Goal: Task Accomplishment & Management: Use online tool/utility

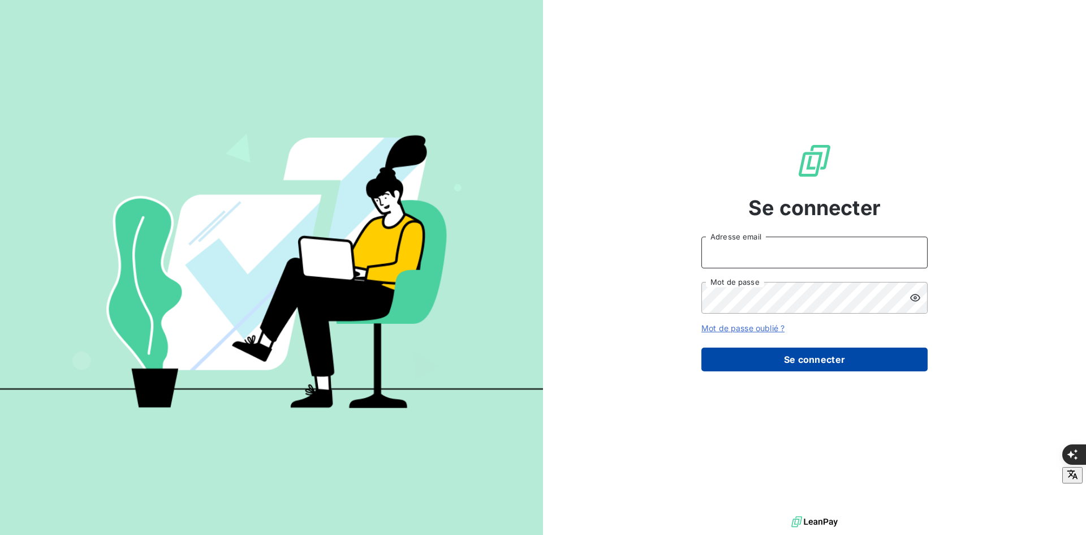
type input "[PERSON_NAME][EMAIL_ADDRESS][DOMAIN_NAME]"
click at [777, 365] on button "Se connecter" at bounding box center [815, 359] width 226 height 24
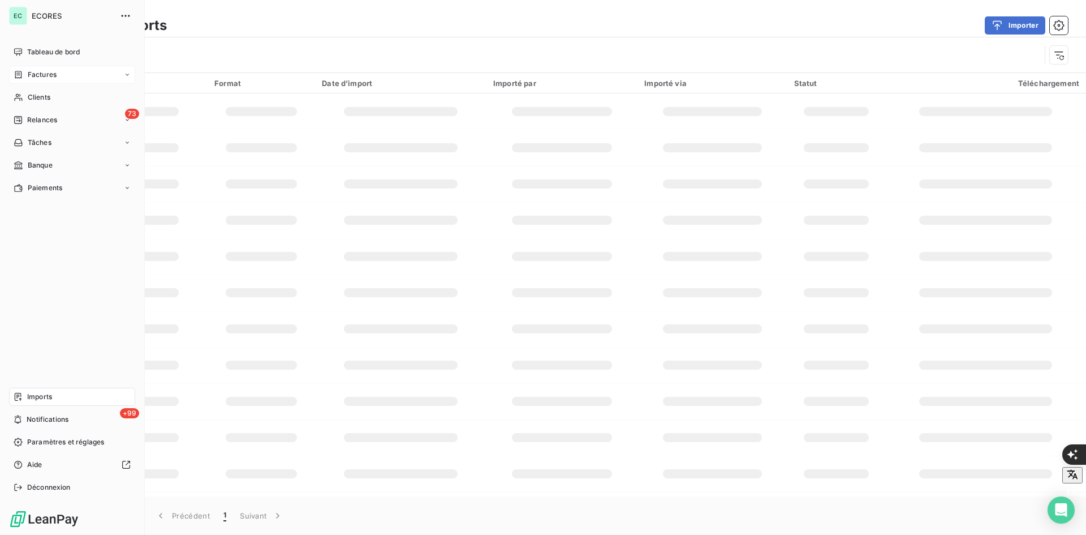
click at [25, 79] on div "Factures" at bounding box center [35, 75] width 43 height 10
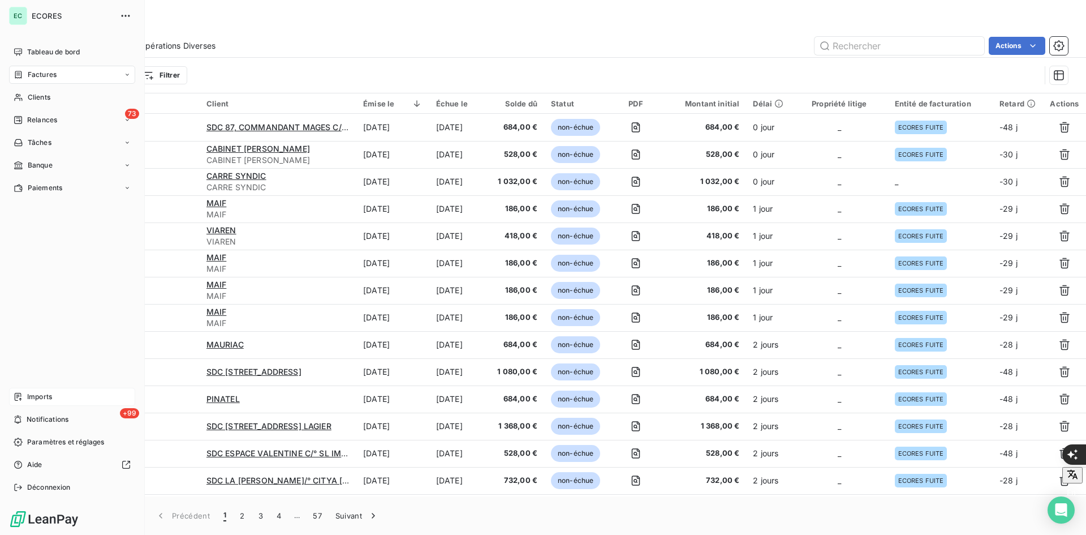
click at [35, 399] on span "Imports" at bounding box center [39, 397] width 25 height 10
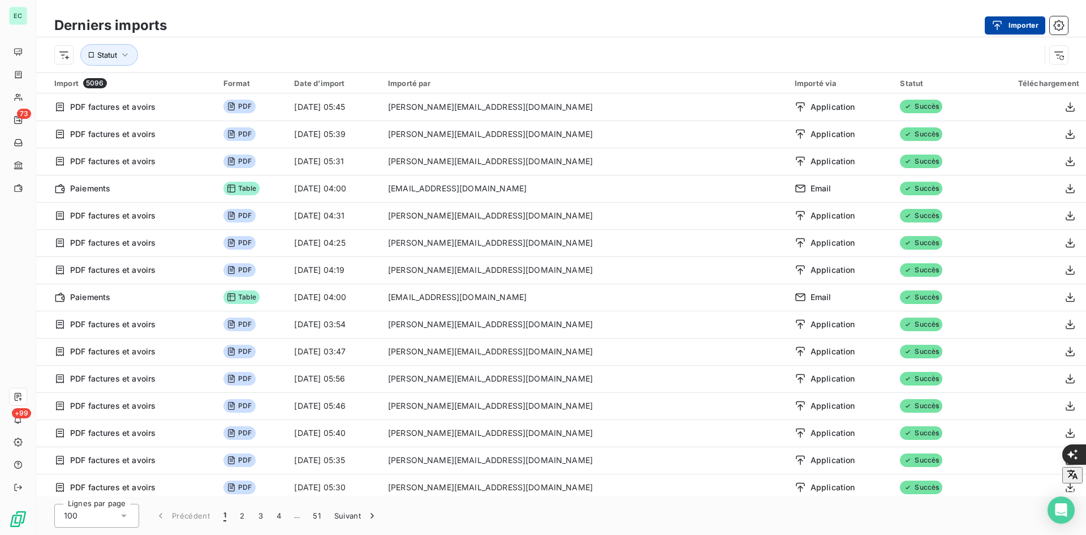
click at [1015, 25] on button "Importer" at bounding box center [1015, 25] width 61 height 18
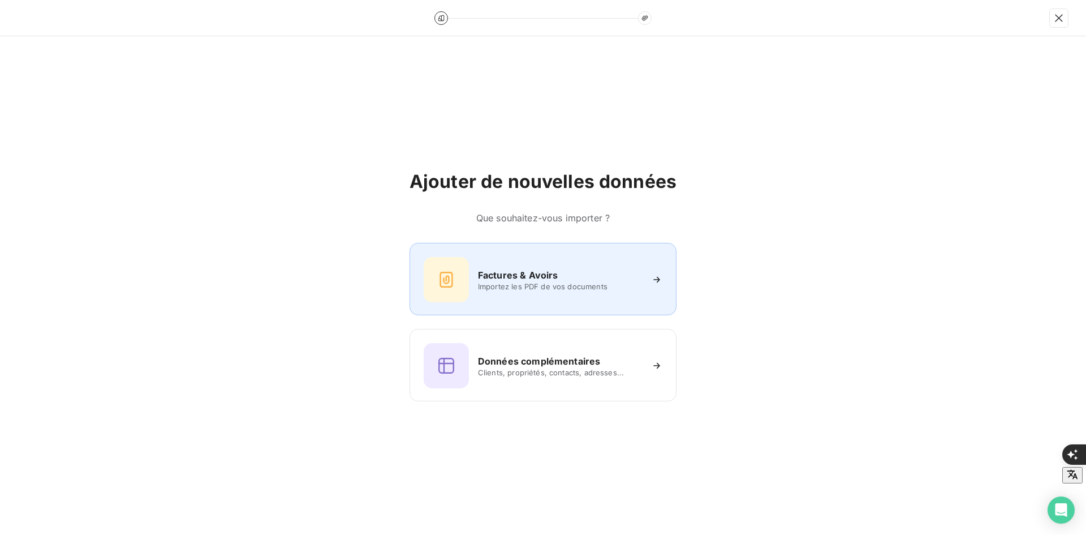
click at [492, 281] on h6 "Factures & Avoirs" at bounding box center [518, 275] width 80 height 14
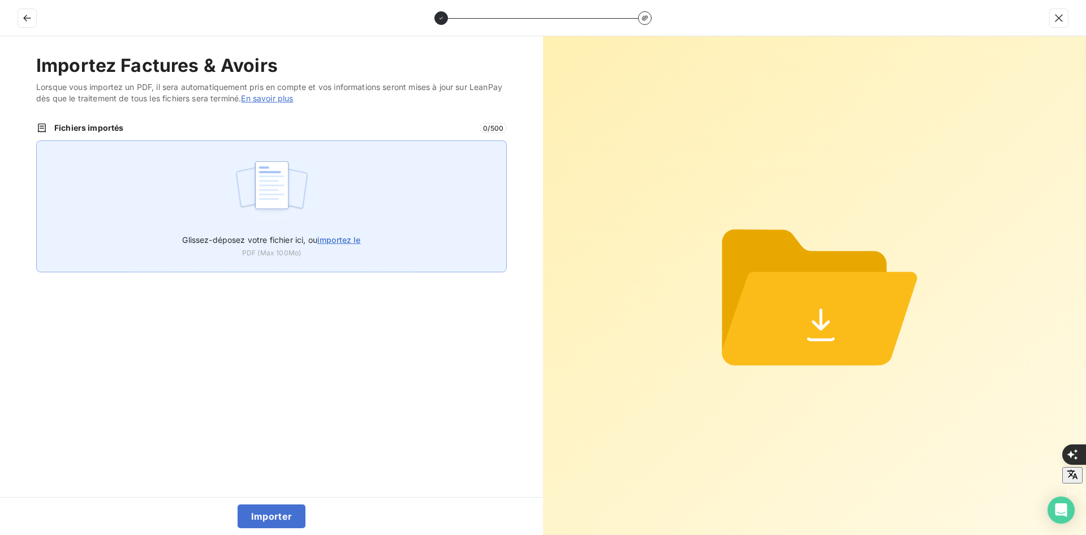
click at [293, 216] on img at bounding box center [271, 190] width 75 height 72
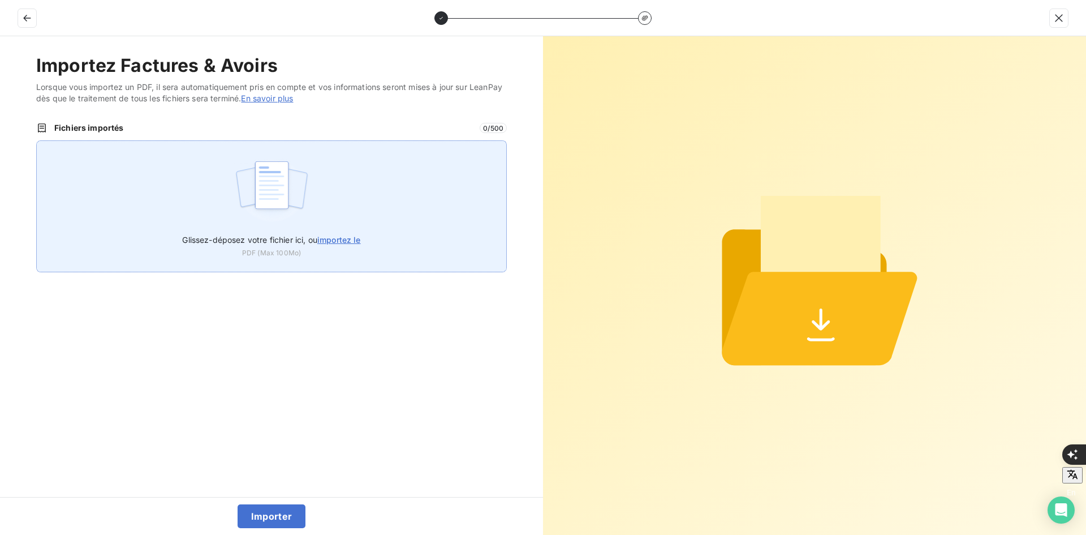
type input "C:\fakepath\Rapport-[STREET_ADDRESS] MAGES-2025-10-10T06_48_20.947Z.pdf.pdf"
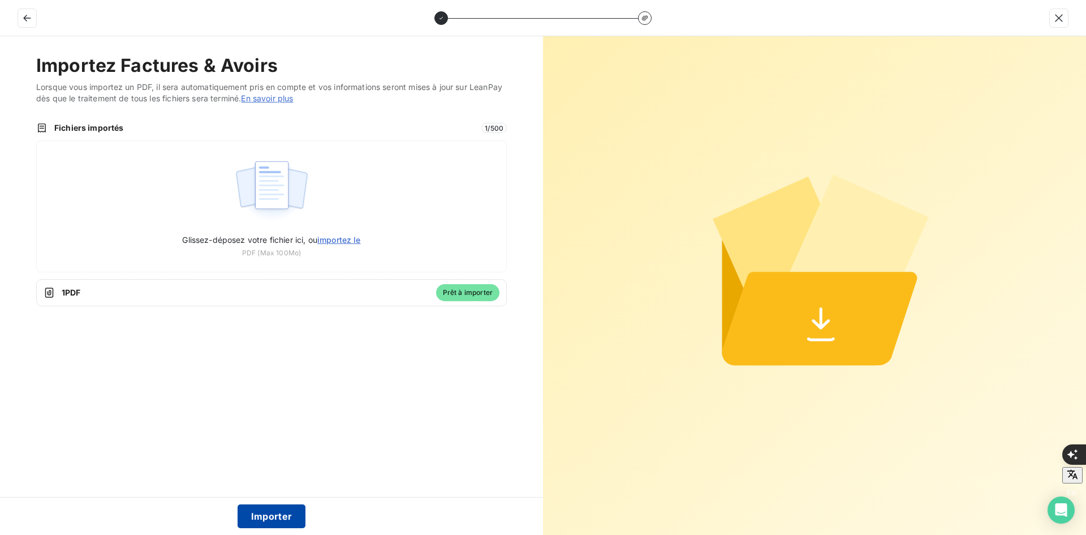
click at [278, 509] on button "Importer" at bounding box center [272, 516] width 68 height 24
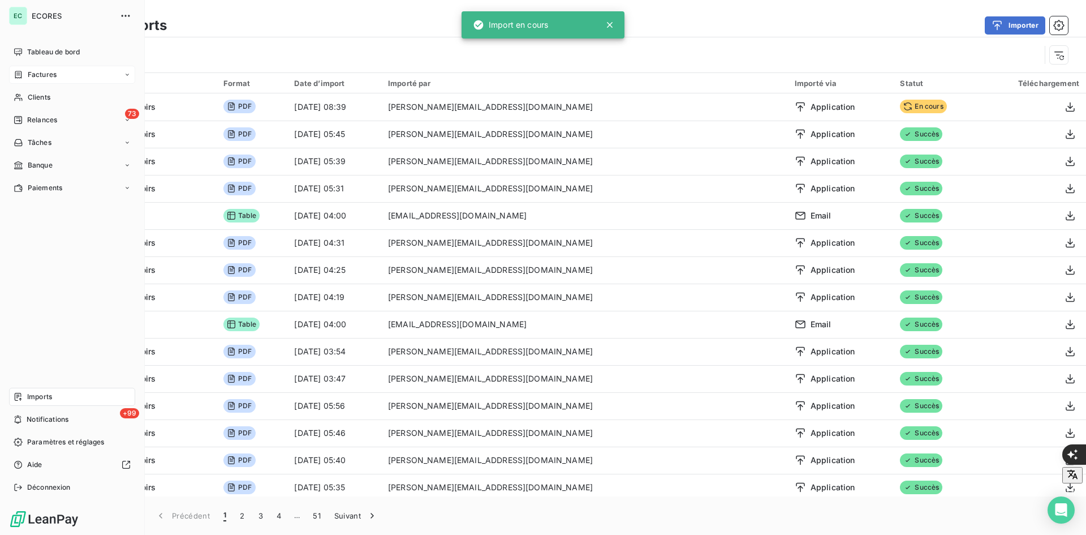
drag, startPoint x: 21, startPoint y: 81, endPoint x: 24, endPoint y: 74, distance: 7.4
click at [22, 81] on div "Factures" at bounding box center [72, 75] width 126 height 18
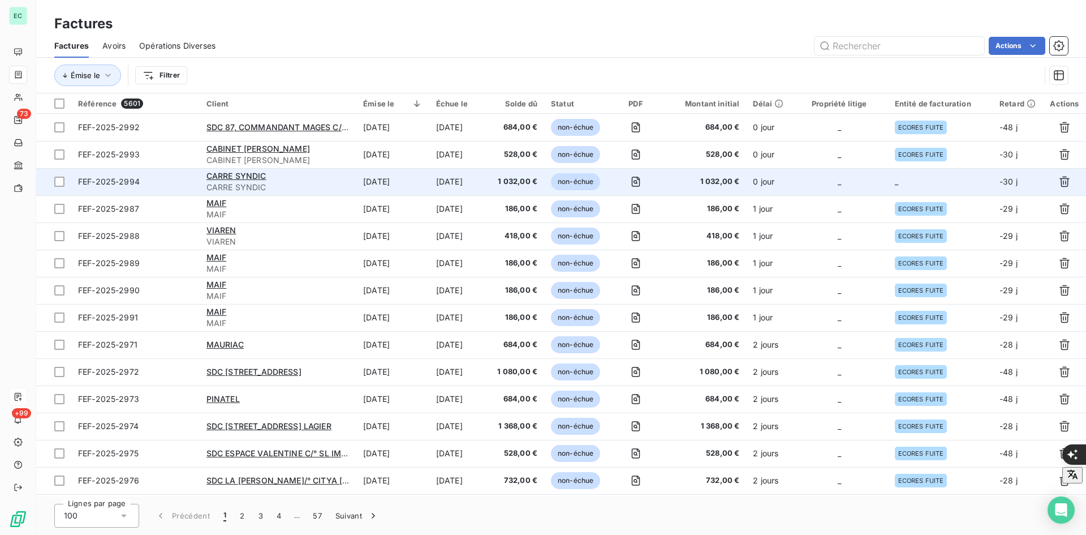
click at [886, 182] on td "_" at bounding box center [839, 181] width 97 height 27
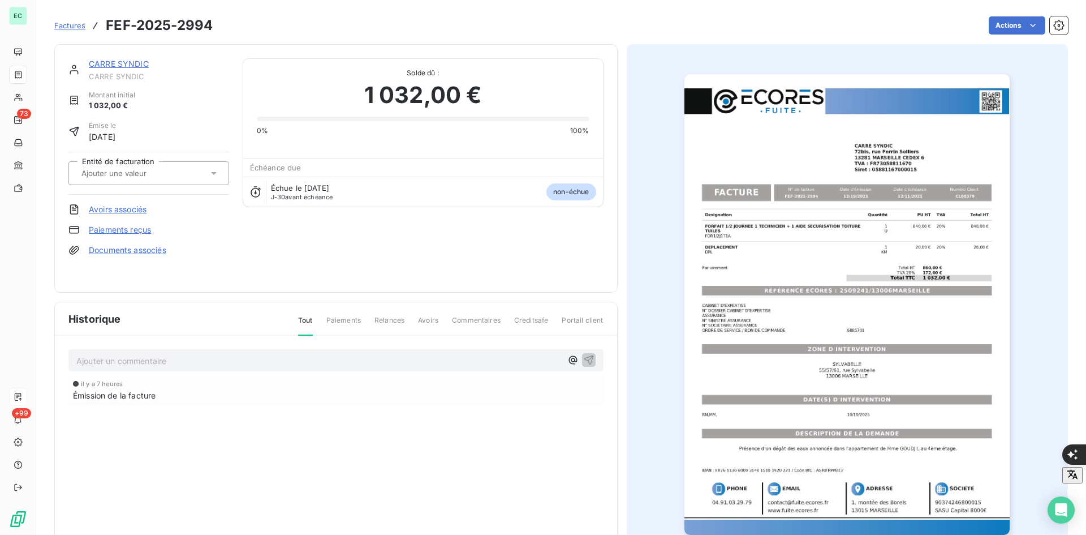
click at [166, 174] on input "text" at bounding box center [137, 173] width 114 height 10
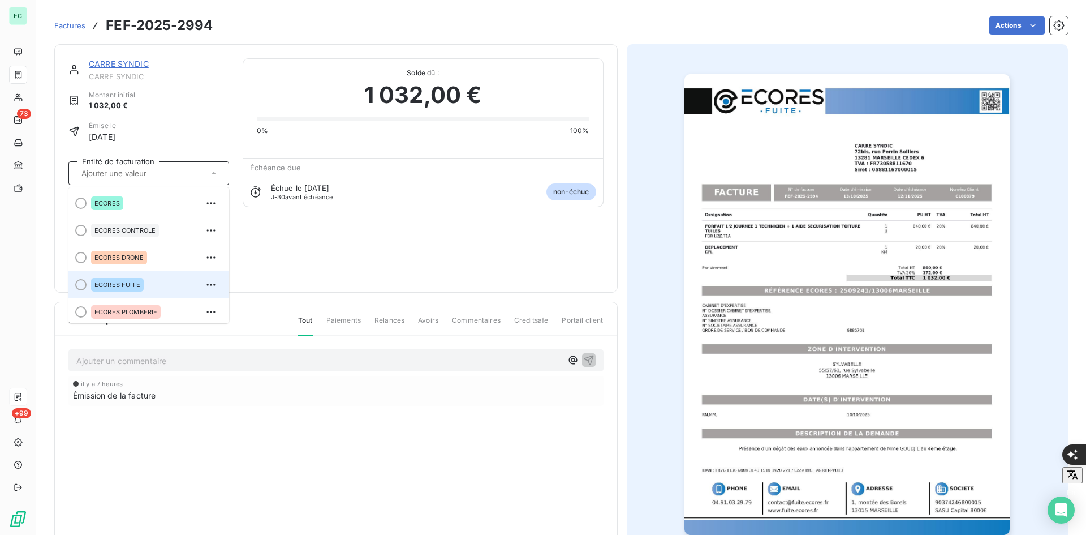
click at [104, 279] on div "ECORES FUITE" at bounding box center [117, 285] width 53 height 14
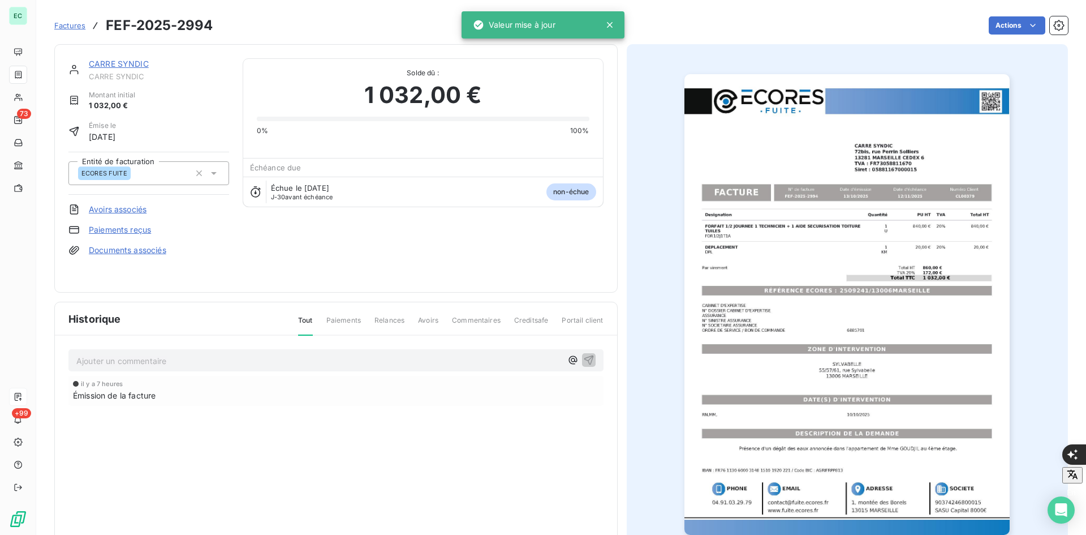
click at [130, 251] on link "Documents associés" at bounding box center [128, 249] width 78 height 11
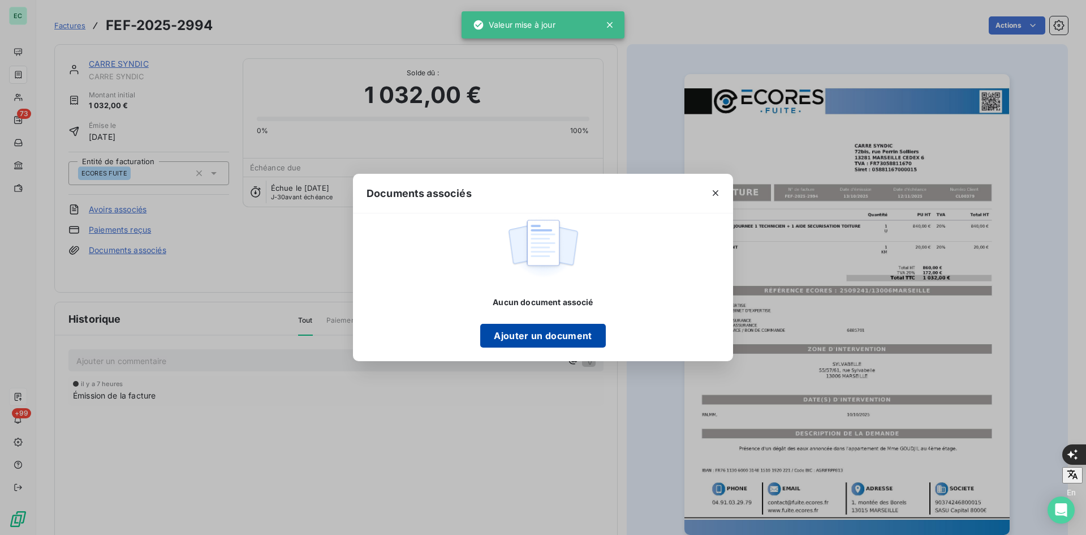
click at [566, 329] on button "Ajouter un document" at bounding box center [542, 336] width 125 height 24
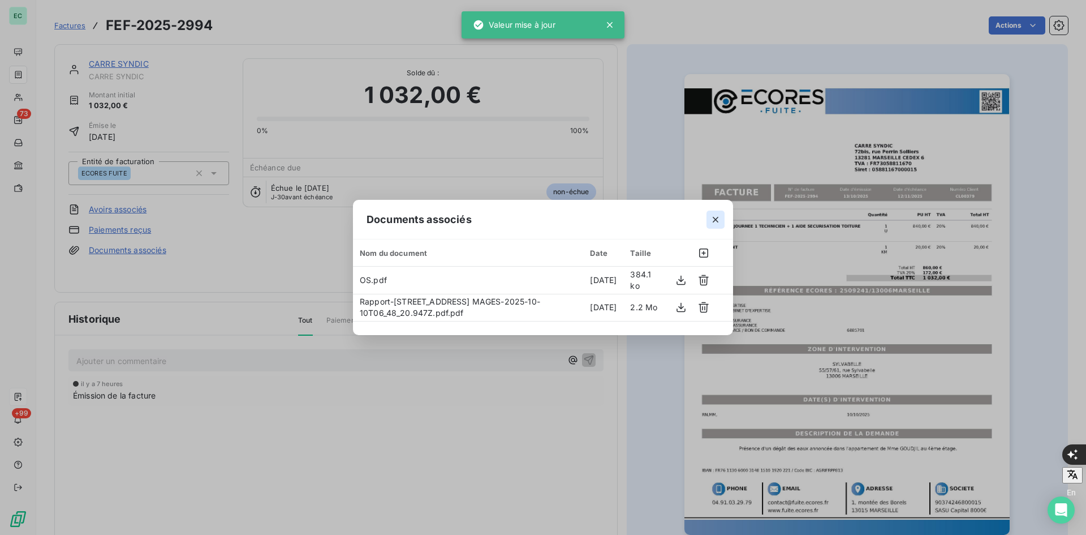
click at [720, 224] on icon "button" at bounding box center [715, 219] width 11 height 11
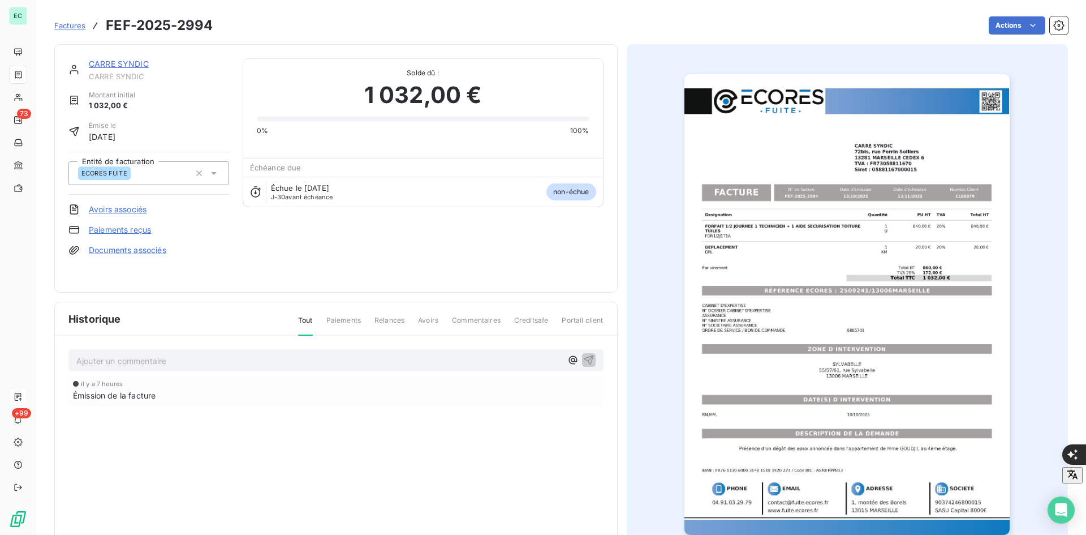
click at [153, 250] on link "Documents associés" at bounding box center [128, 249] width 78 height 11
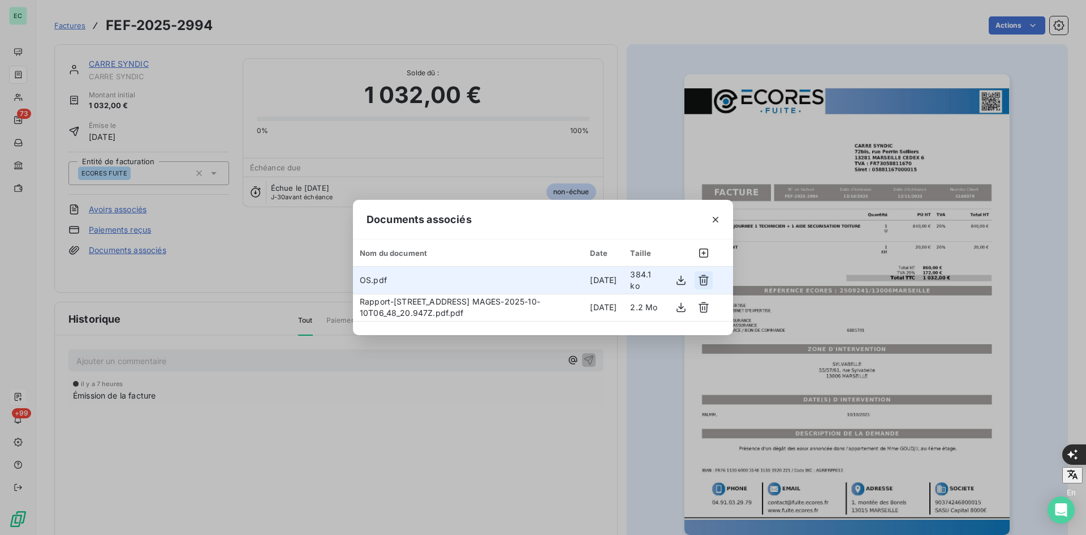
click at [699, 280] on icon "button" at bounding box center [703, 279] width 11 height 11
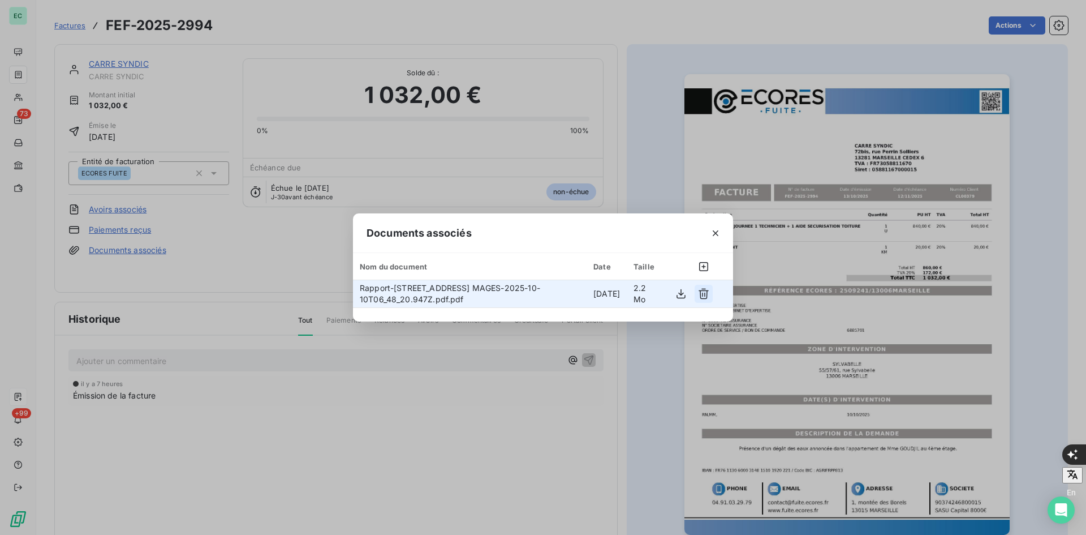
click at [703, 291] on icon "button" at bounding box center [704, 294] width 10 height 11
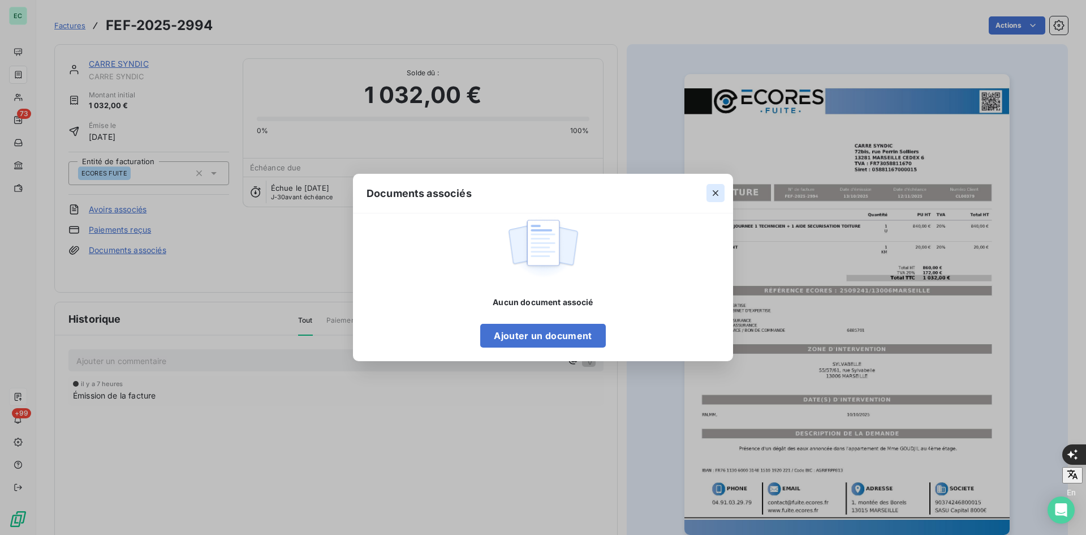
click at [714, 193] on icon "button" at bounding box center [715, 192] width 11 height 11
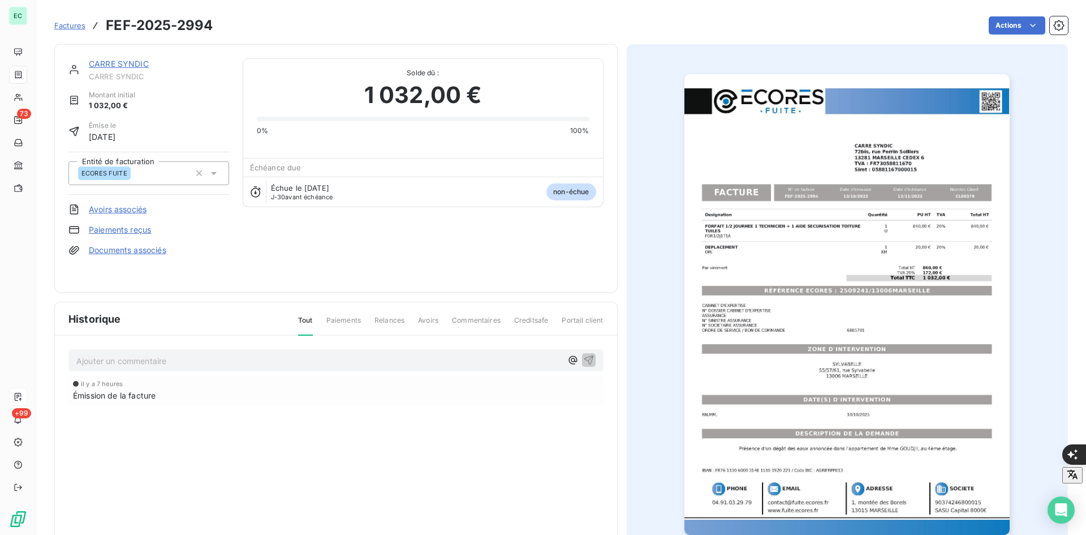
click at [68, 25] on span "Factures" at bounding box center [69, 25] width 31 height 9
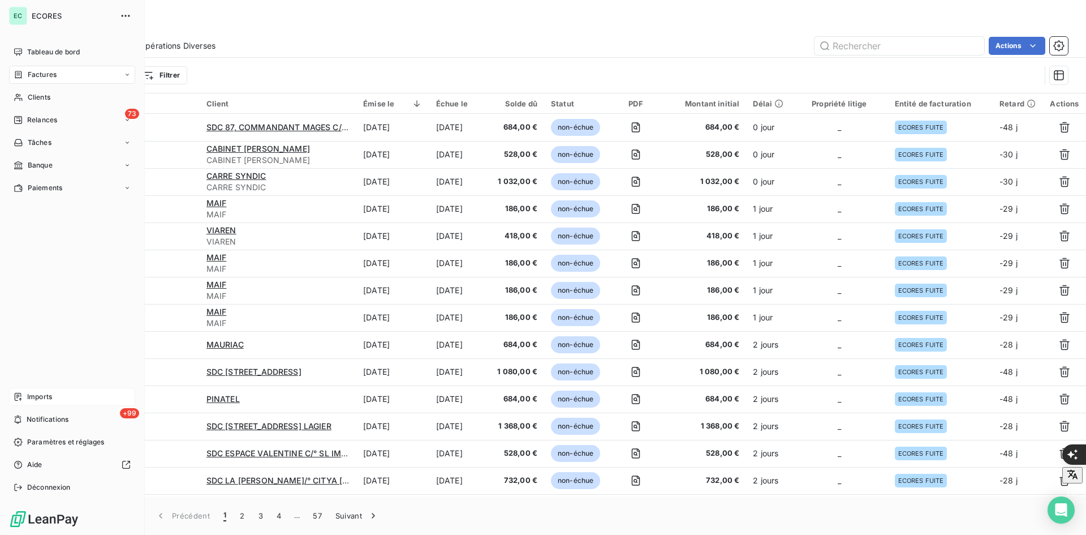
click at [36, 392] on span "Imports" at bounding box center [39, 397] width 25 height 10
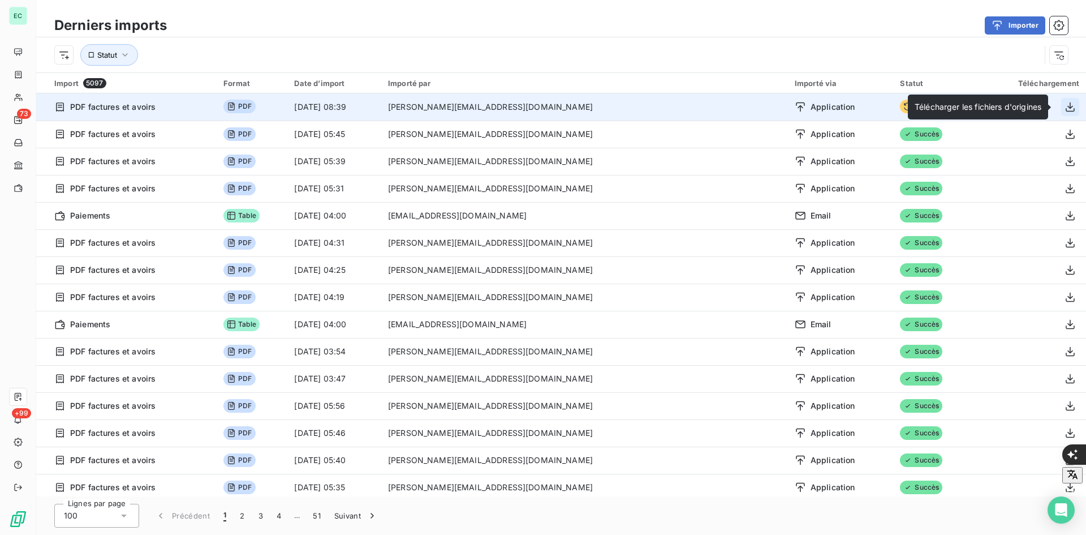
click at [1065, 106] on icon "button" at bounding box center [1070, 106] width 11 height 11
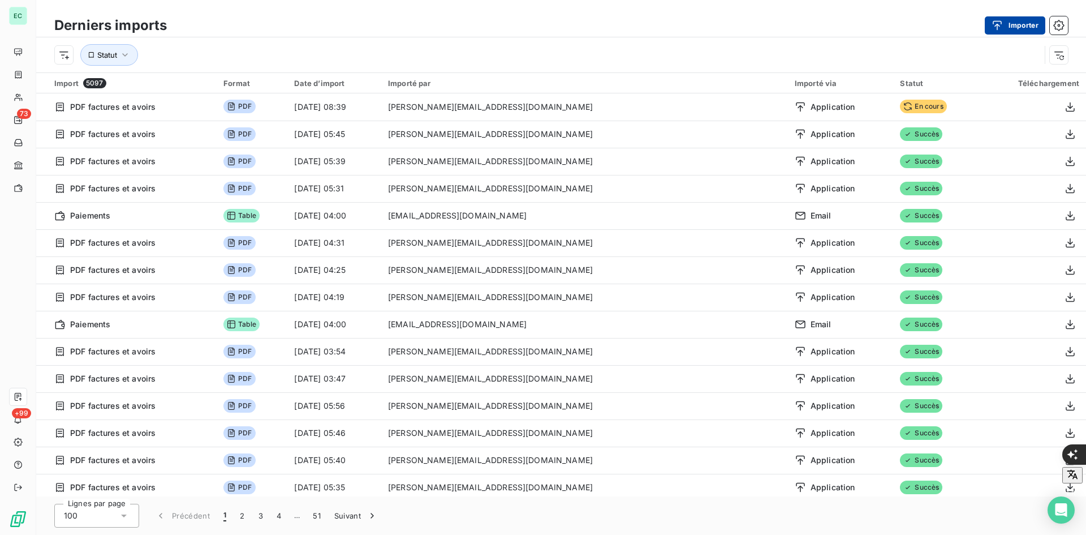
drag, startPoint x: 998, startPoint y: 7, endPoint x: 996, endPoint y: 27, distance: 19.3
click at [997, 9] on div "Derniers imports Importer Statut" at bounding box center [561, 36] width 1050 height 72
click at [996, 27] on icon "button" at bounding box center [997, 25] width 11 height 11
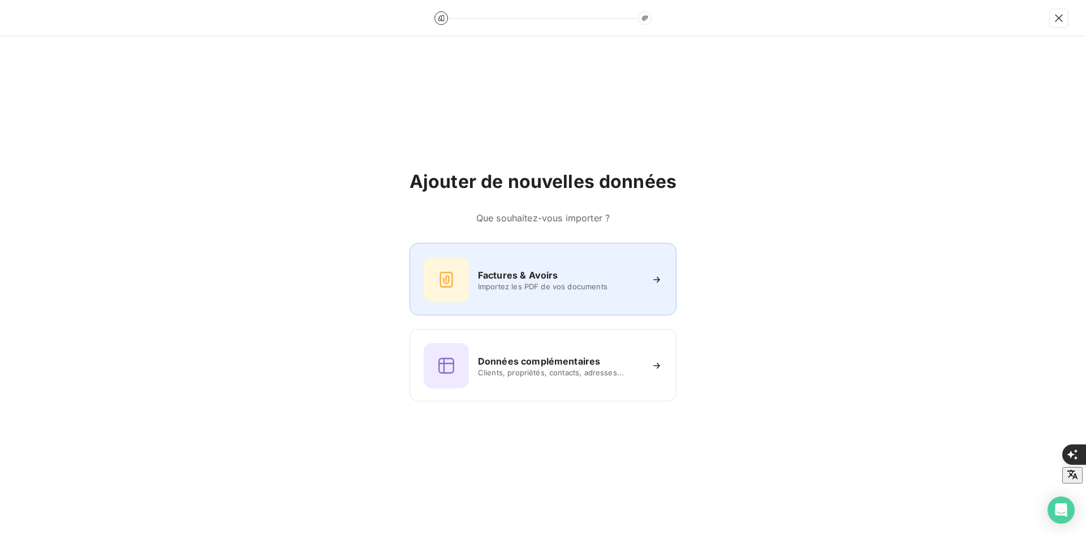
click at [523, 275] on h6 "Factures & Avoirs" at bounding box center [518, 275] width 80 height 14
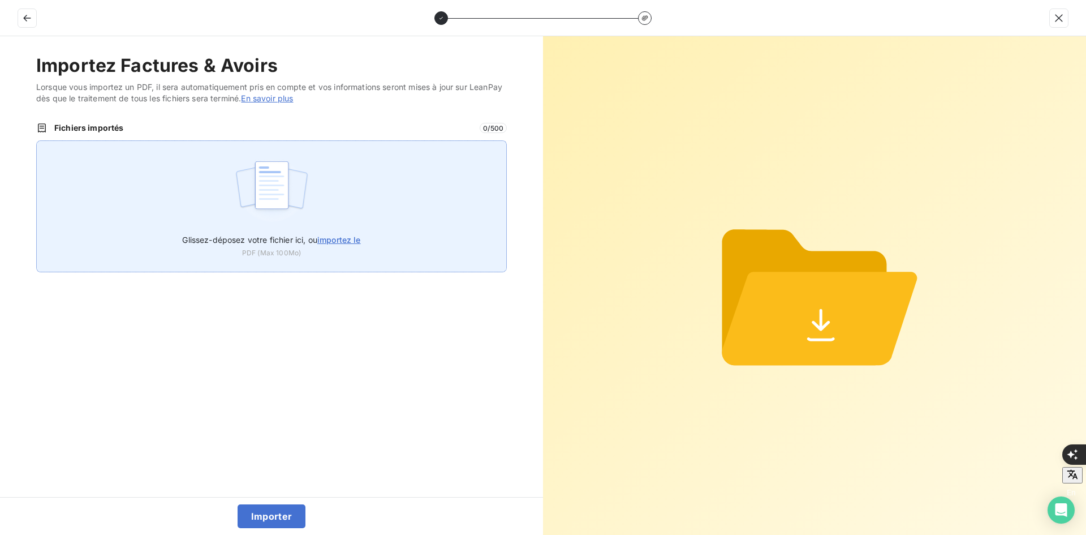
click at [363, 211] on div "Glissez-déposez votre fichier ici, ou importez le PDF (Max 100Mo)" at bounding box center [271, 206] width 471 height 132
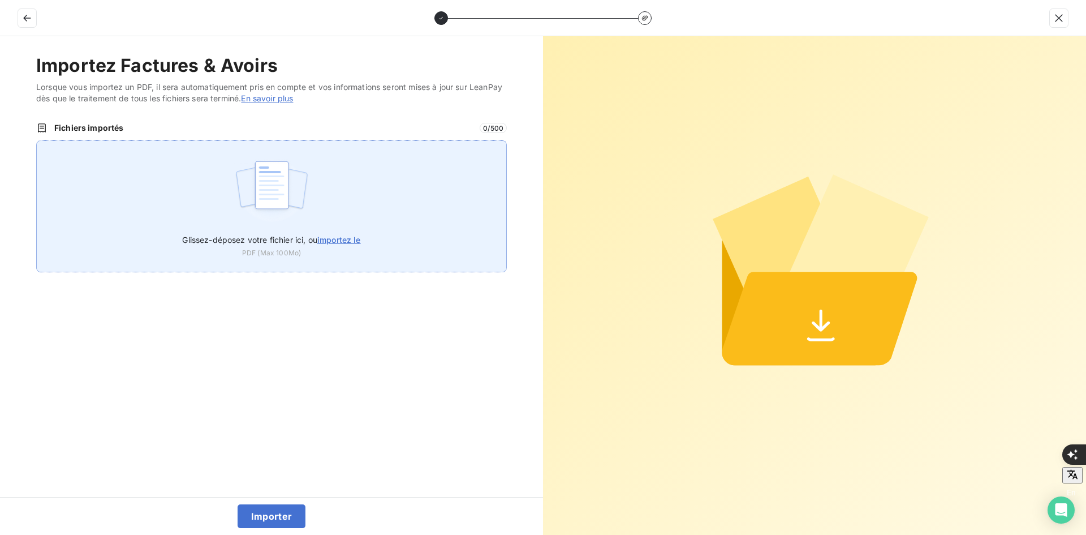
type input "C:\fakepath\FEF-2025-2995.pdf"
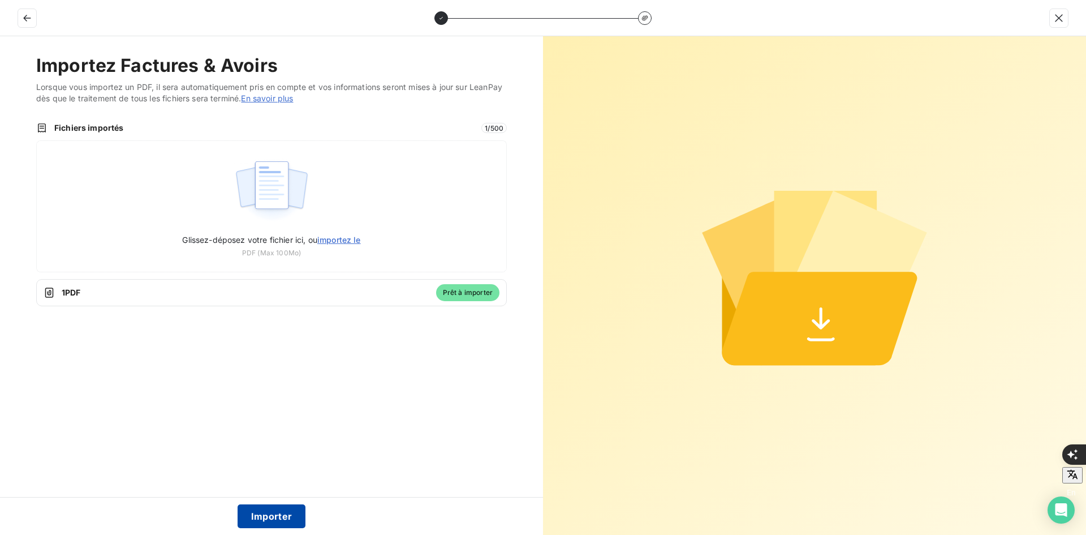
click at [276, 512] on button "Importer" at bounding box center [272, 516] width 68 height 24
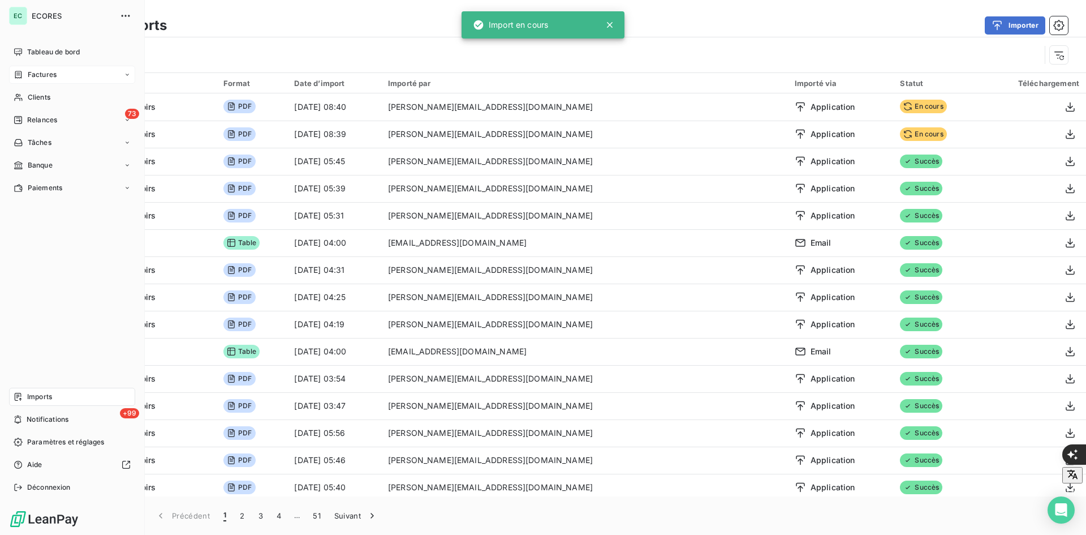
click at [33, 71] on span "Factures" at bounding box center [42, 75] width 29 height 10
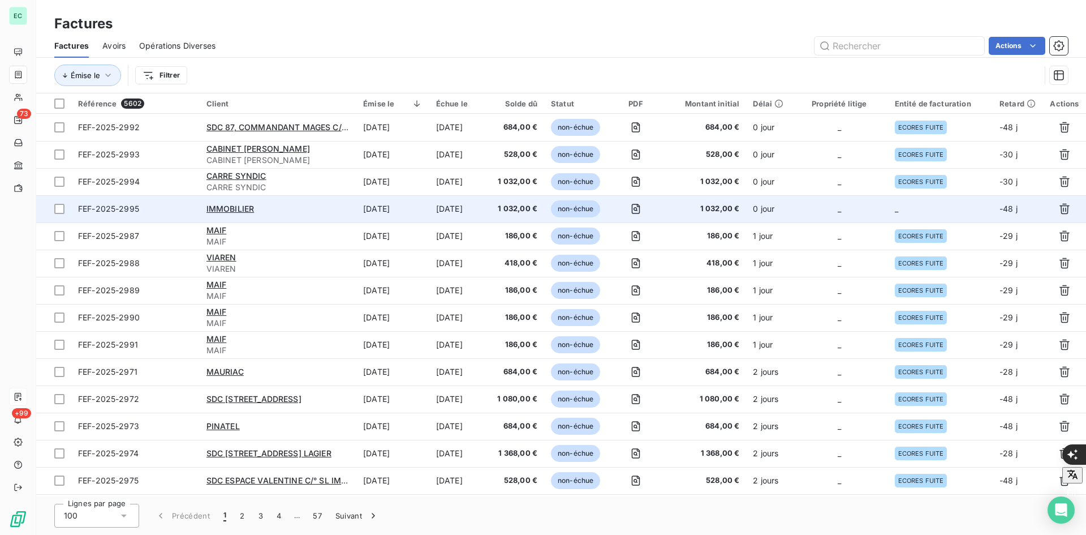
click at [833, 210] on td "_" at bounding box center [839, 208] width 97 height 27
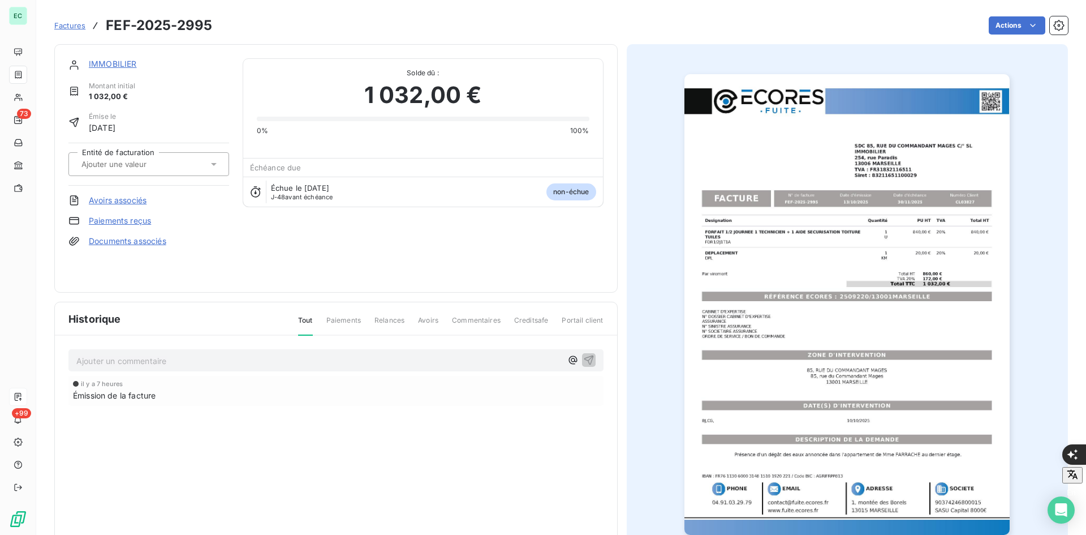
click at [182, 175] on div at bounding box center [148, 164] width 161 height 24
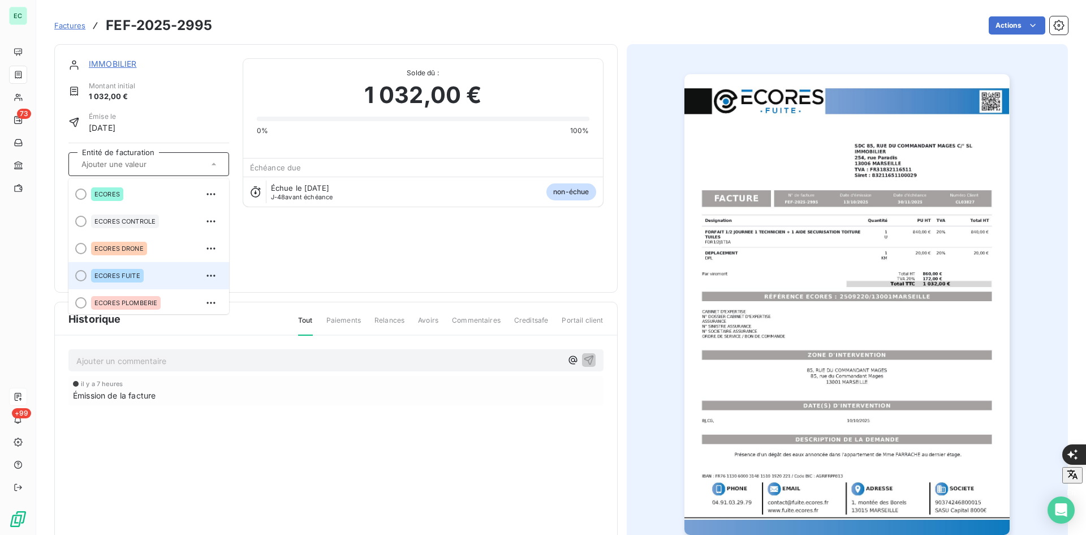
click at [159, 275] on div "ECORES FUITE" at bounding box center [155, 276] width 129 height 18
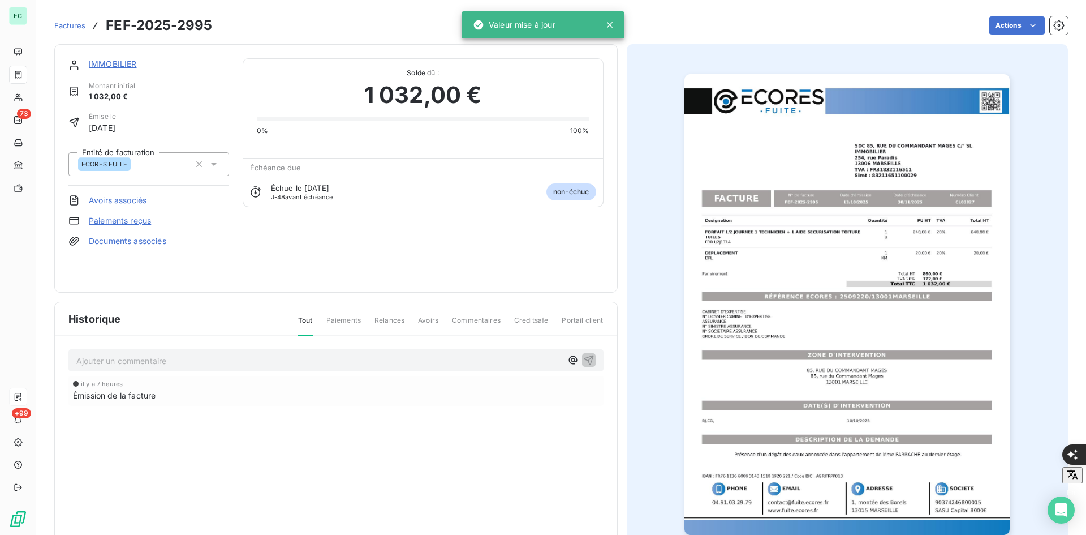
click at [157, 244] on link "Documents associés" at bounding box center [128, 240] width 78 height 11
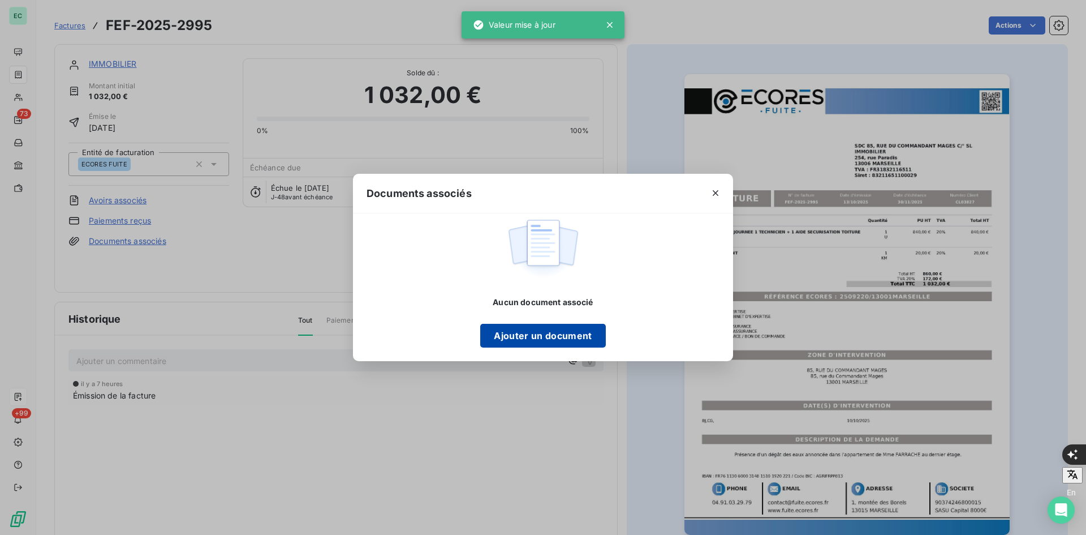
click at [510, 328] on button "Ajouter un document" at bounding box center [542, 336] width 125 height 24
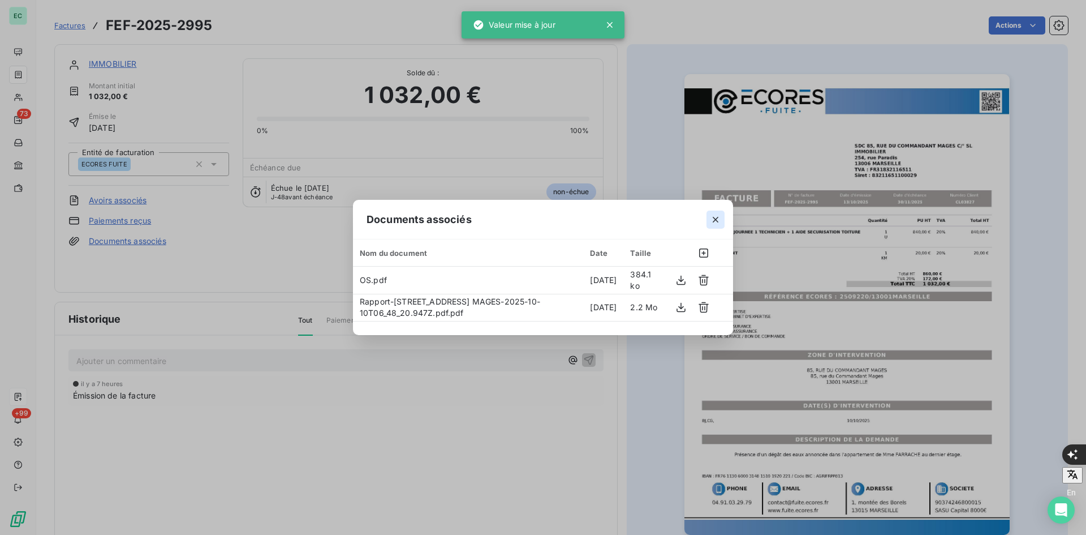
click at [718, 220] on icon "button" at bounding box center [715, 219] width 11 height 11
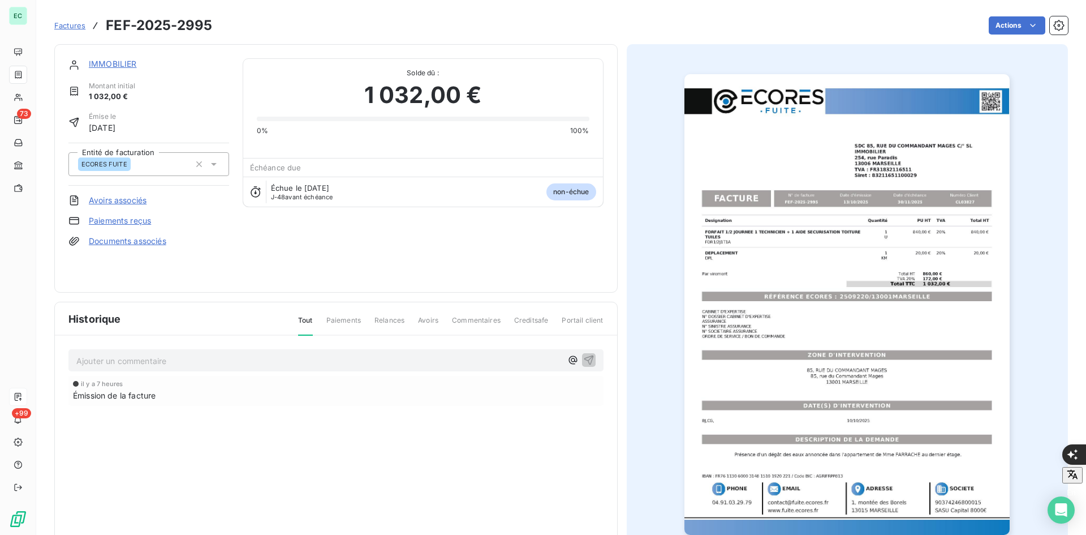
click at [115, 59] on link "IMMOBILIER" at bounding box center [113, 64] width 48 height 10
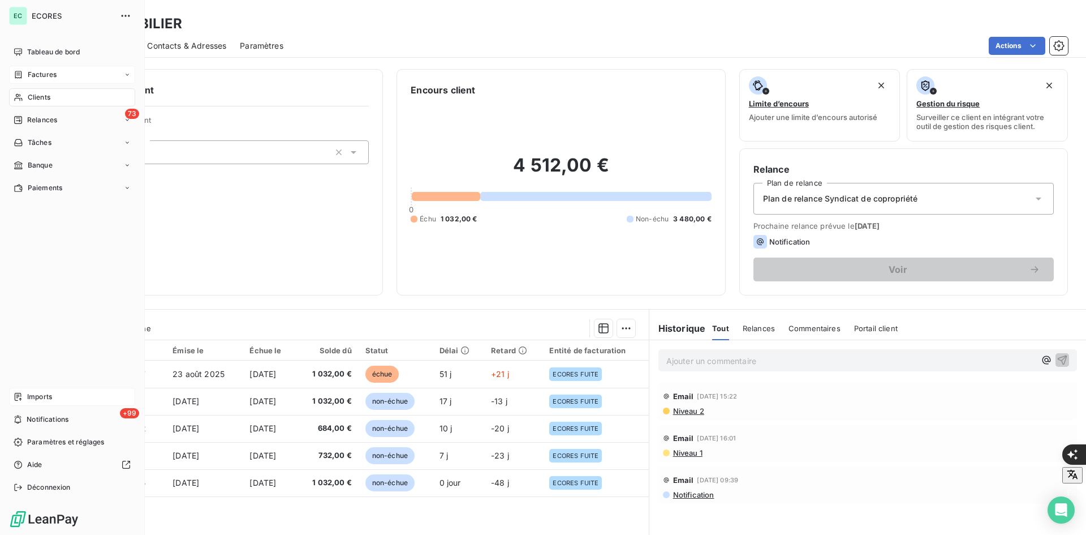
drag, startPoint x: 46, startPoint y: 399, endPoint x: 51, endPoint y: 400, distance: 5.7
click at [46, 400] on span "Imports" at bounding box center [39, 397] width 25 height 10
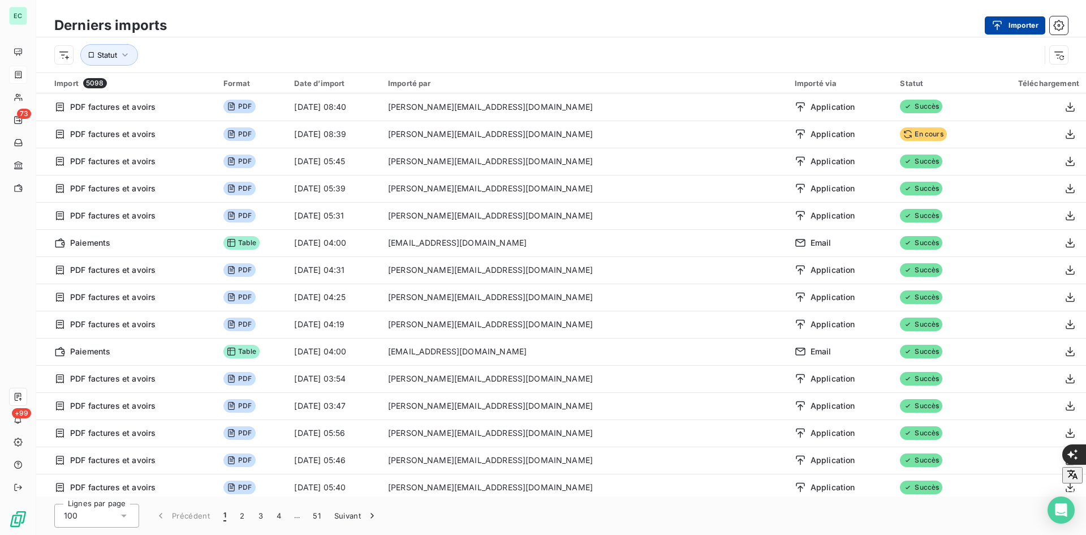
click at [1004, 25] on div "button" at bounding box center [1000, 25] width 17 height 11
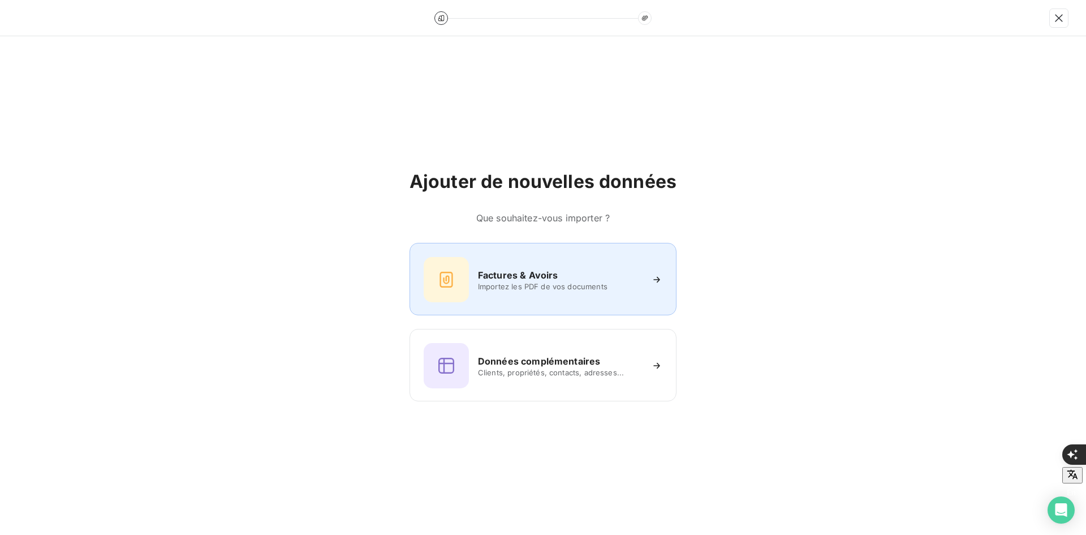
click at [549, 302] on div "Factures & Avoirs Importez les PDF de vos documents" at bounding box center [543, 279] width 267 height 72
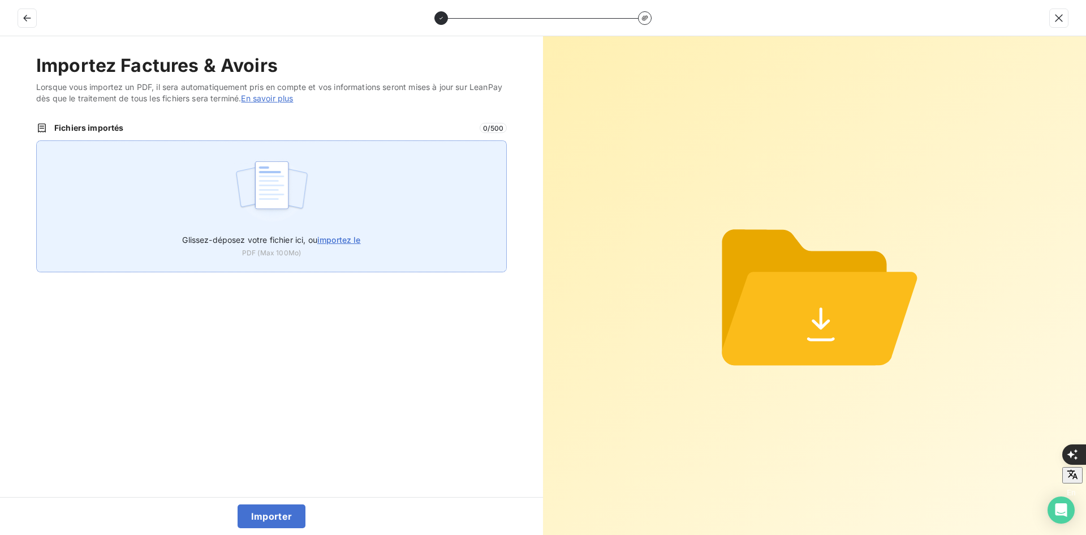
click at [259, 175] on img at bounding box center [271, 190] width 75 height 72
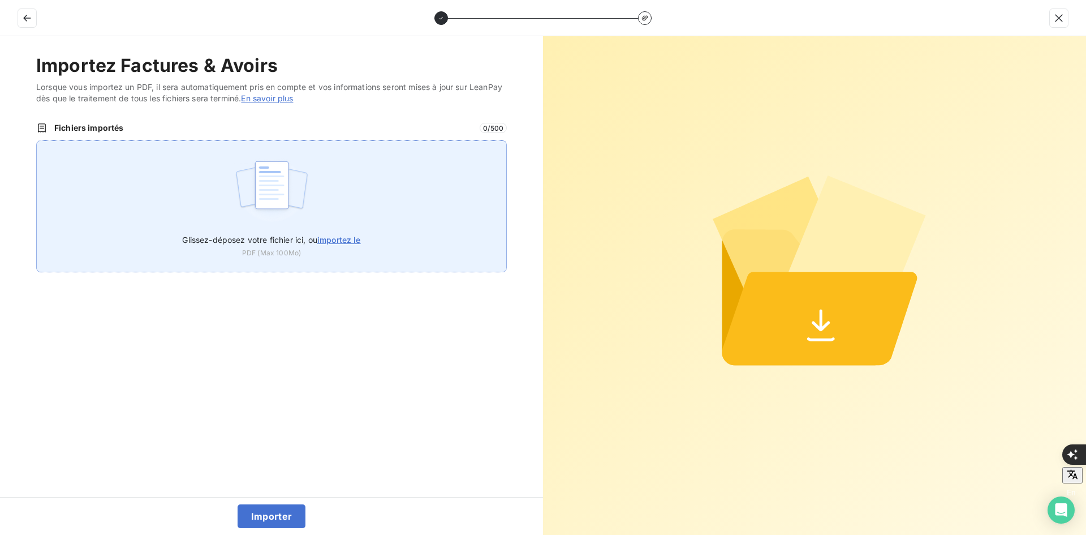
type input "C:\fakepath\FEF-2025-2996.pdf"
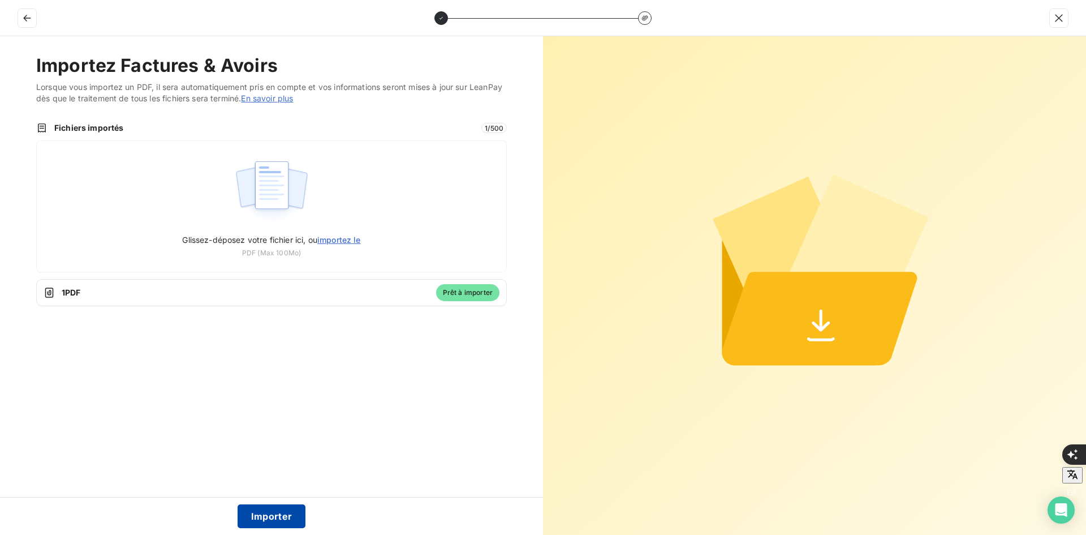
click at [270, 508] on button "Importer" at bounding box center [272, 516] width 68 height 24
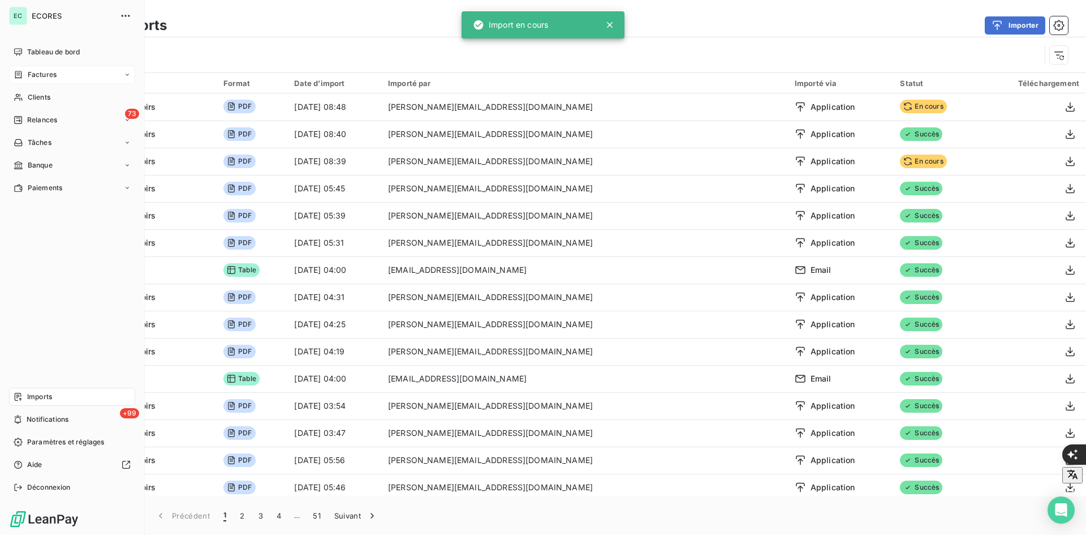
click at [62, 72] on div "Factures" at bounding box center [72, 75] width 126 height 18
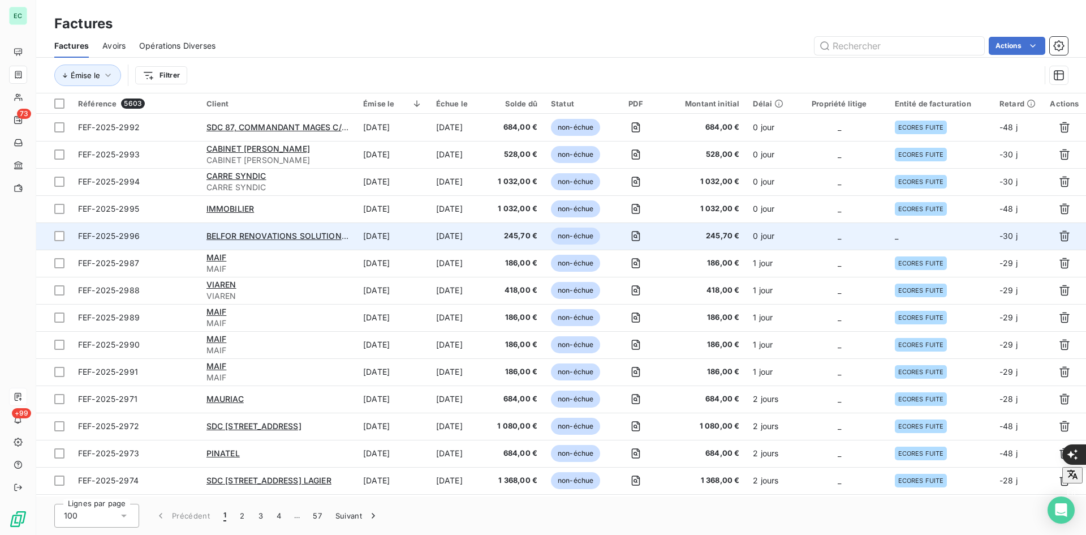
click at [888, 238] on td "_" at bounding box center [940, 235] width 105 height 27
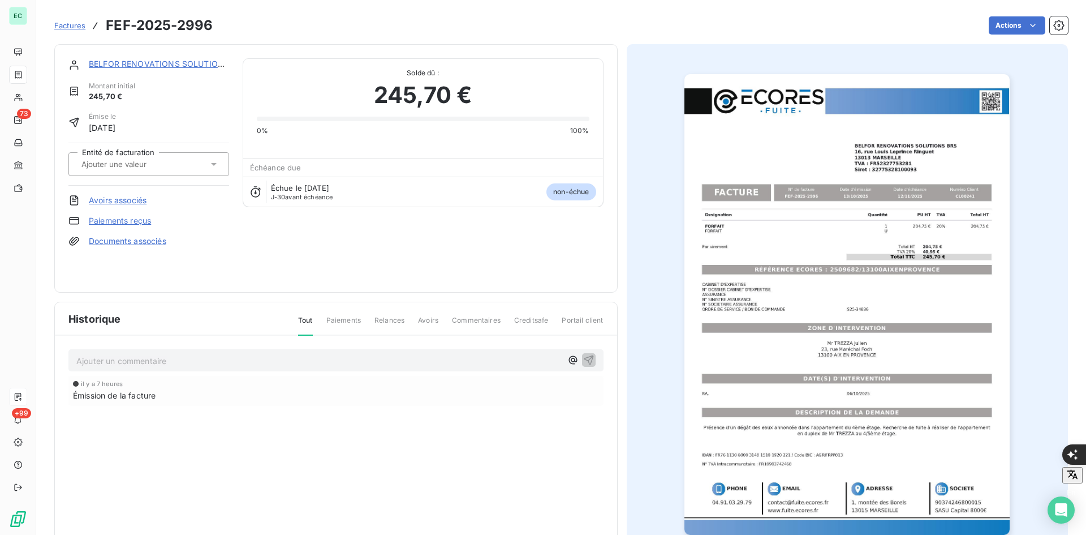
click at [154, 243] on link "Documents associés" at bounding box center [128, 240] width 78 height 11
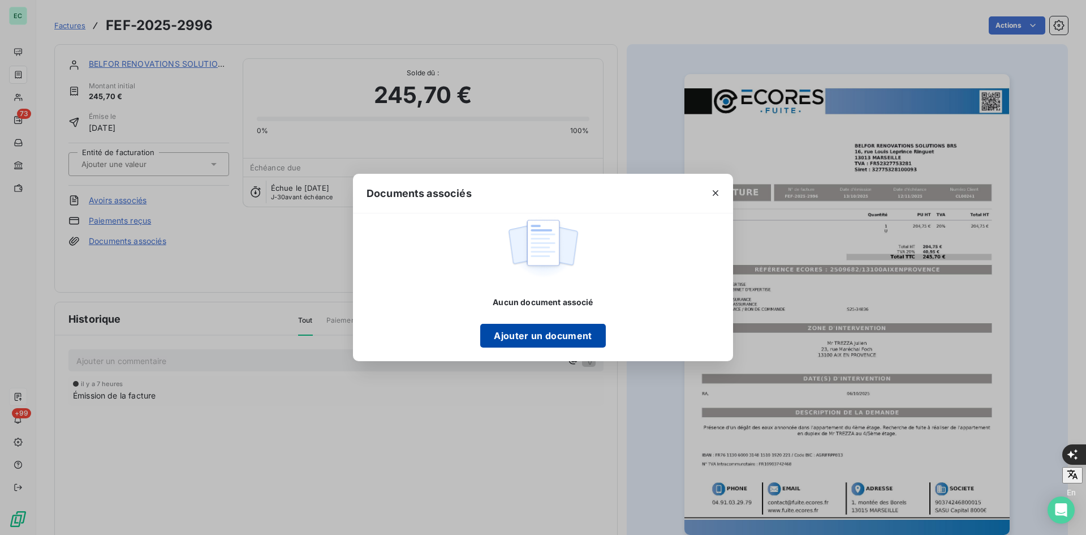
click at [531, 338] on button "Ajouter un document" at bounding box center [542, 336] width 125 height 24
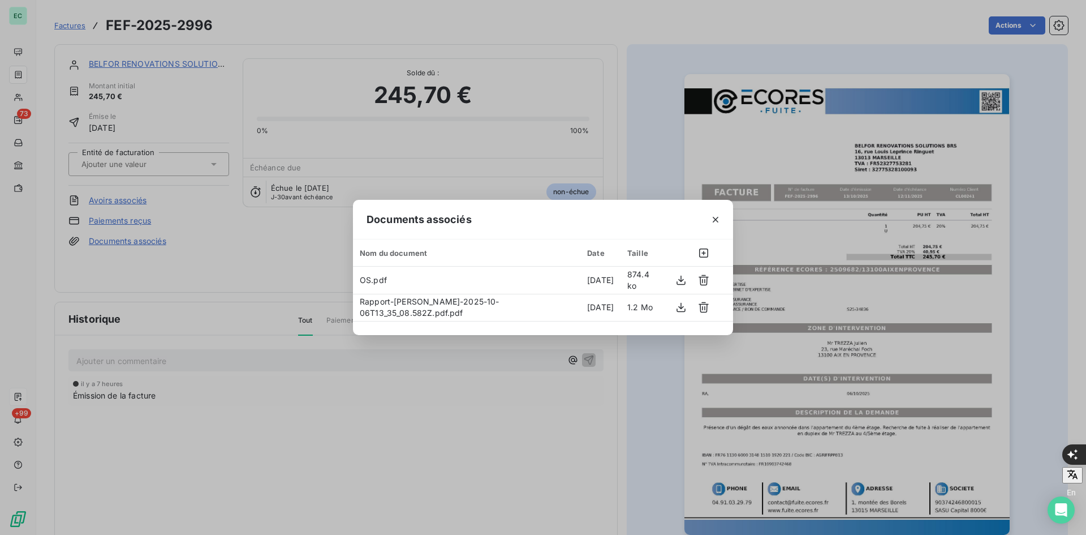
click at [53, 404] on div "Documents associés Nom du document Date Taille OS.pdf [DATE] 874.4 ko Rapport-[…" at bounding box center [543, 267] width 1086 height 535
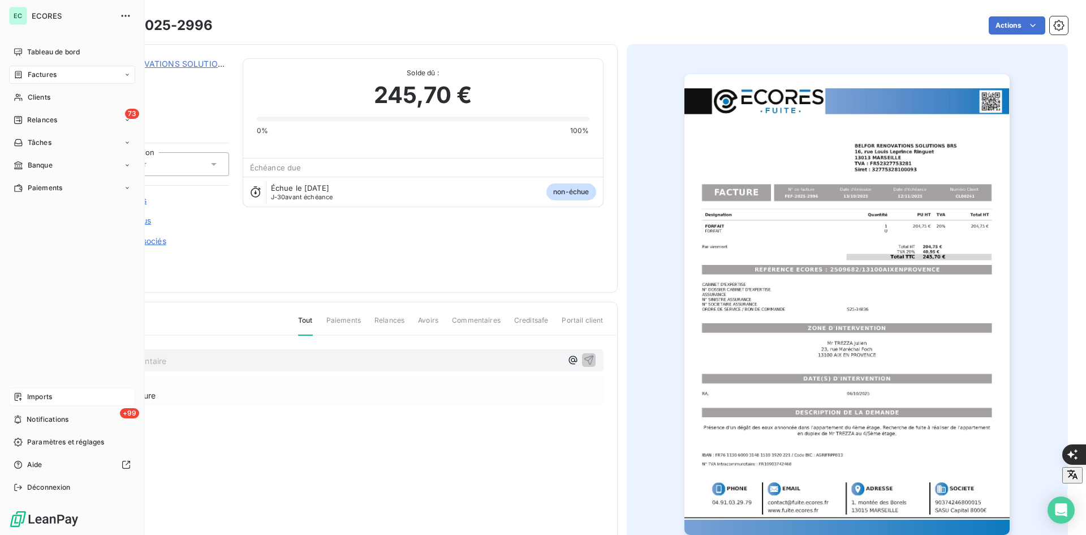
click at [28, 402] on div "Imports" at bounding box center [72, 397] width 126 height 18
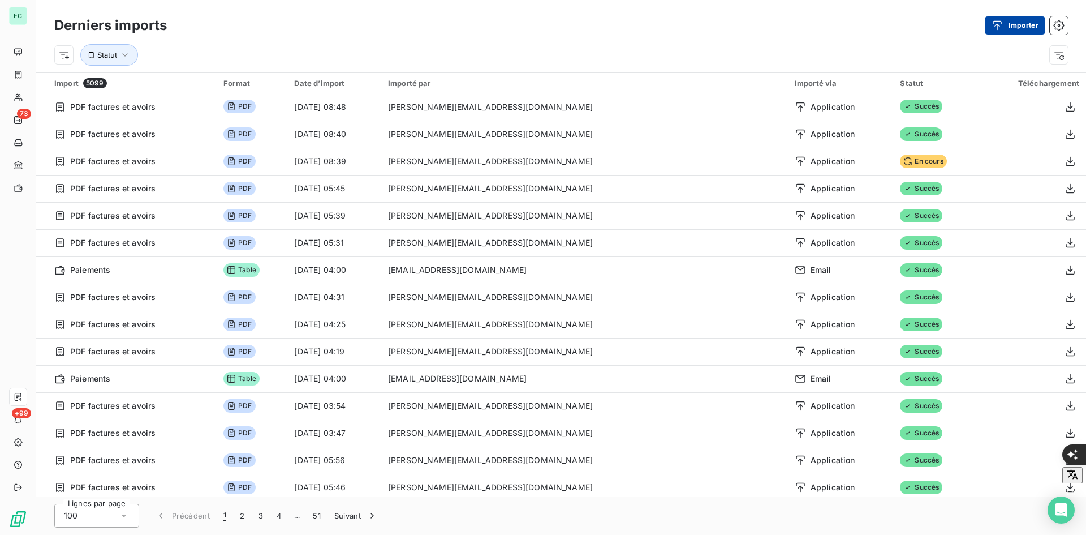
click at [1004, 30] on div "button" at bounding box center [1000, 25] width 17 height 11
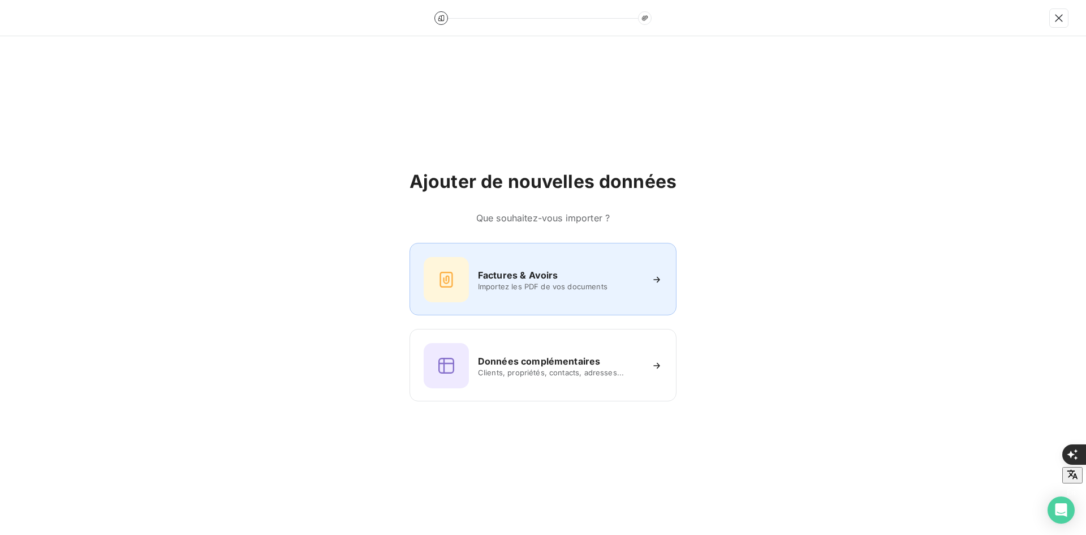
click at [560, 291] on div "Factures & Avoirs Importez les PDF de vos documents" at bounding box center [543, 279] width 239 height 45
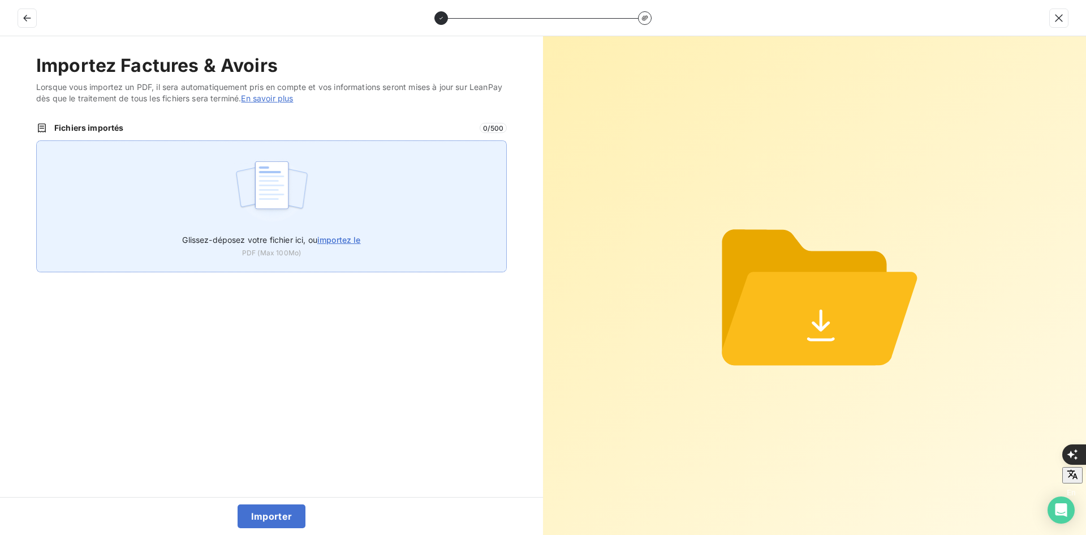
click at [376, 198] on div "Glissez-déposez votre fichier ici, ou importez le PDF (Max 100Mo)" at bounding box center [271, 206] width 471 height 132
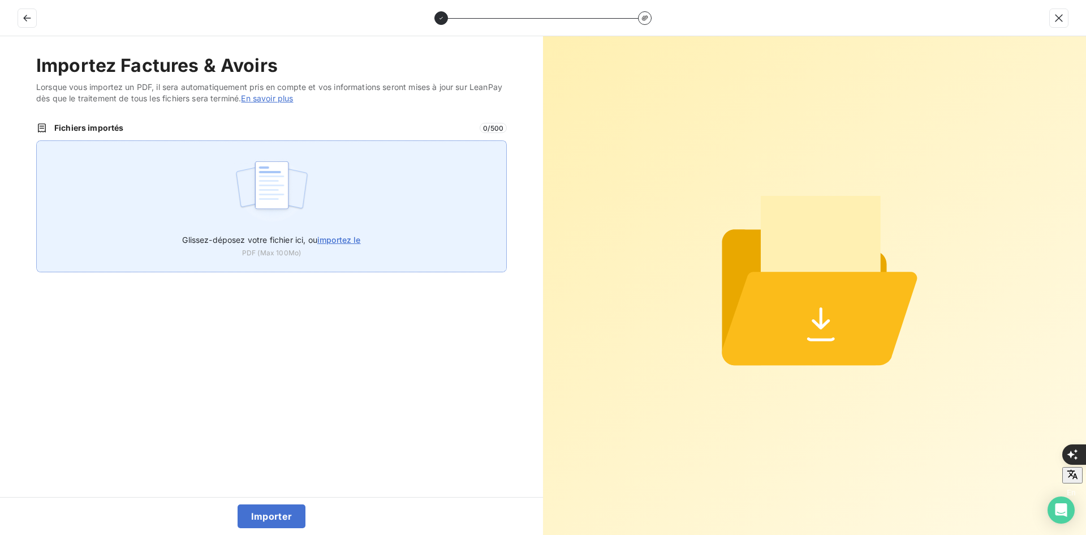
type input "C:\fakepath\FEF-2025-2997.pdf"
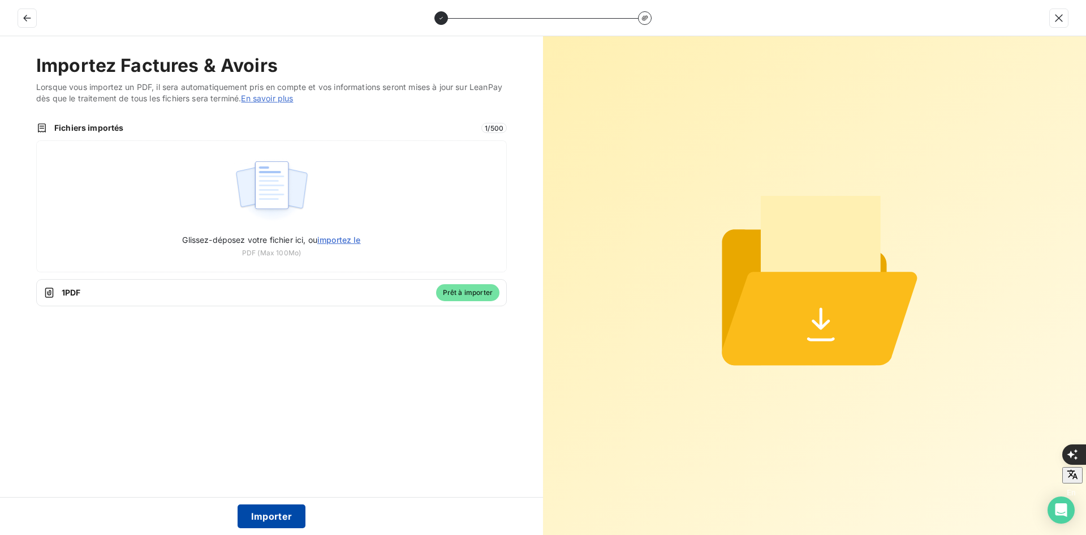
click at [280, 510] on button "Importer" at bounding box center [272, 516] width 68 height 24
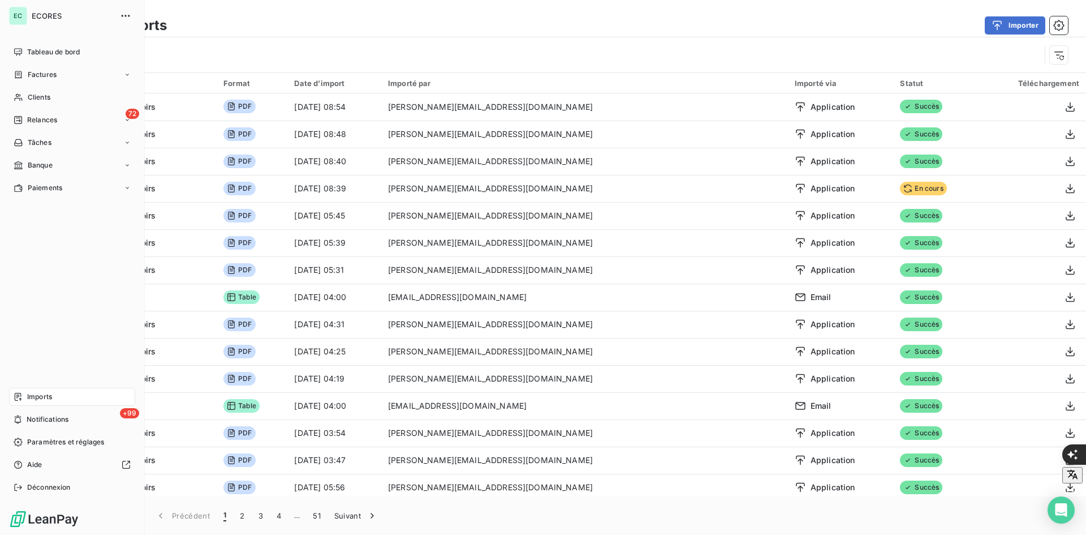
click at [45, 76] on span "Factures" at bounding box center [42, 75] width 29 height 10
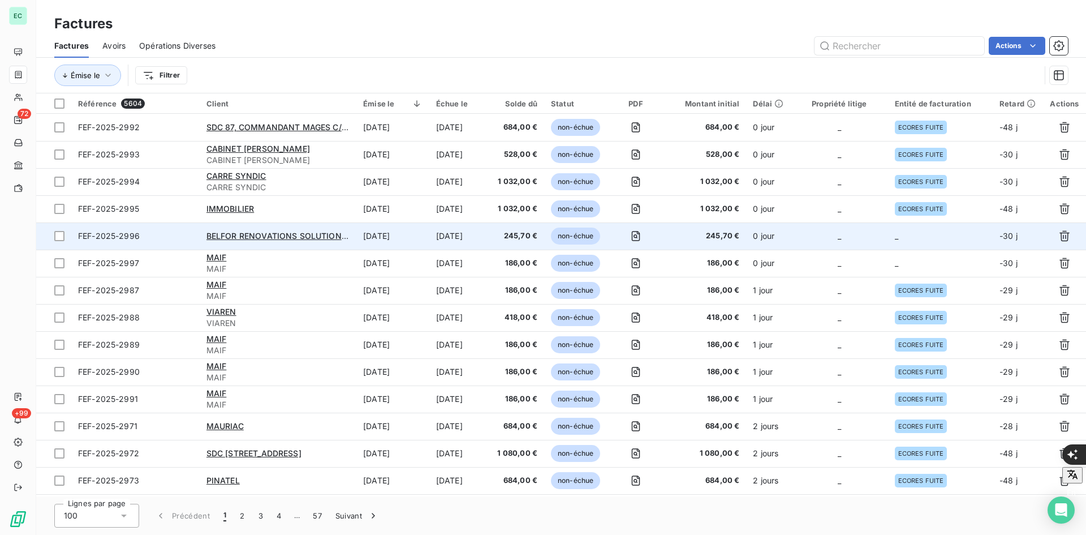
click at [897, 239] on span "_" at bounding box center [896, 236] width 3 height 10
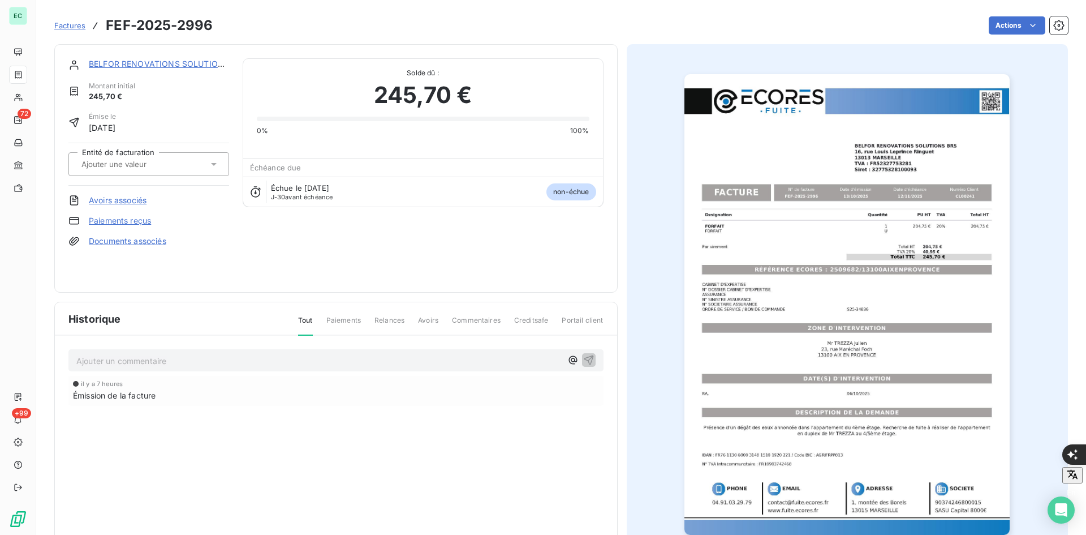
click at [115, 169] on input "text" at bounding box center [137, 164] width 114 height 10
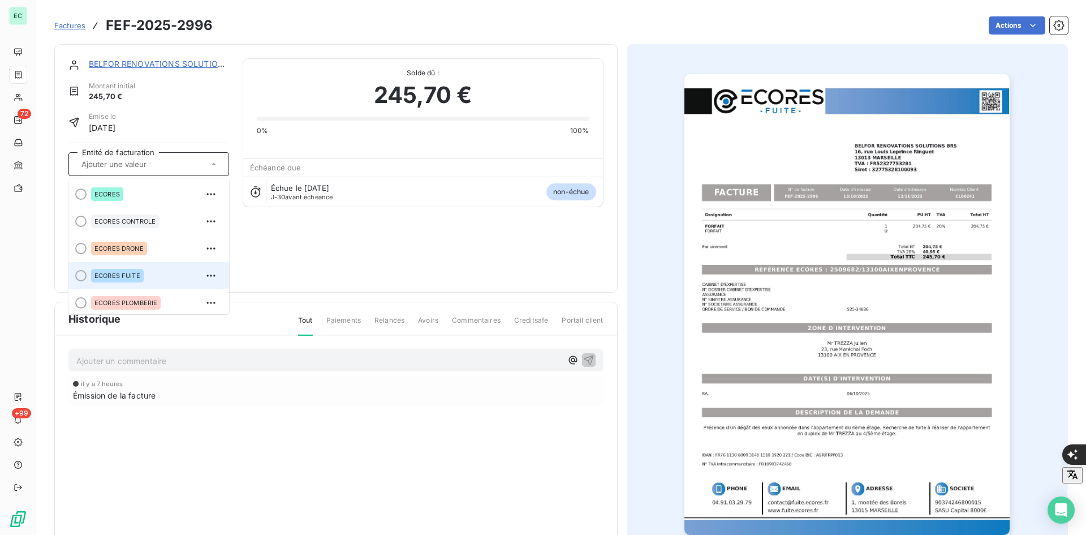
click at [148, 274] on div "ECORES FUITE" at bounding box center [155, 276] width 129 height 18
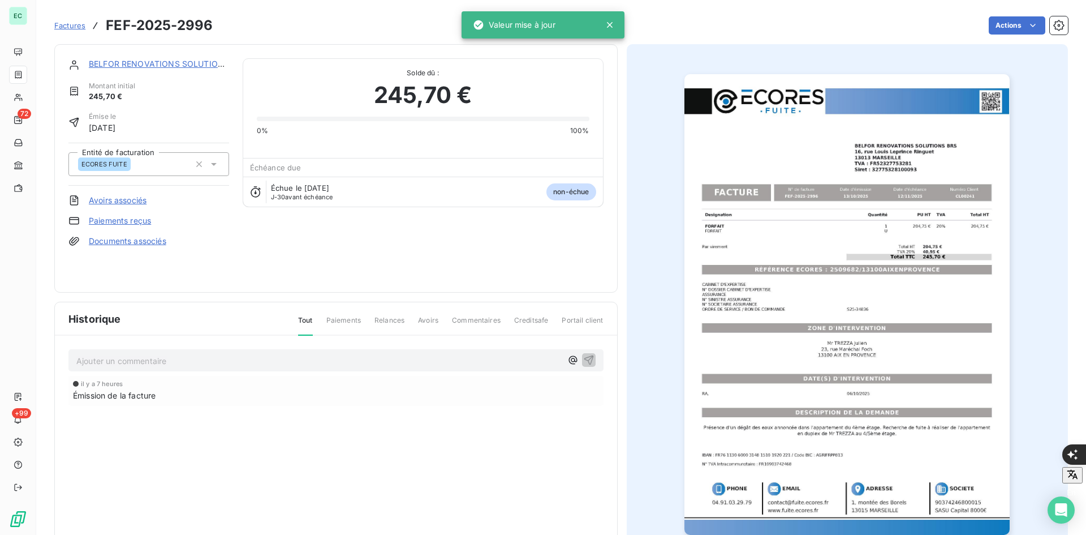
click at [67, 22] on span "Factures" at bounding box center [69, 25] width 31 height 9
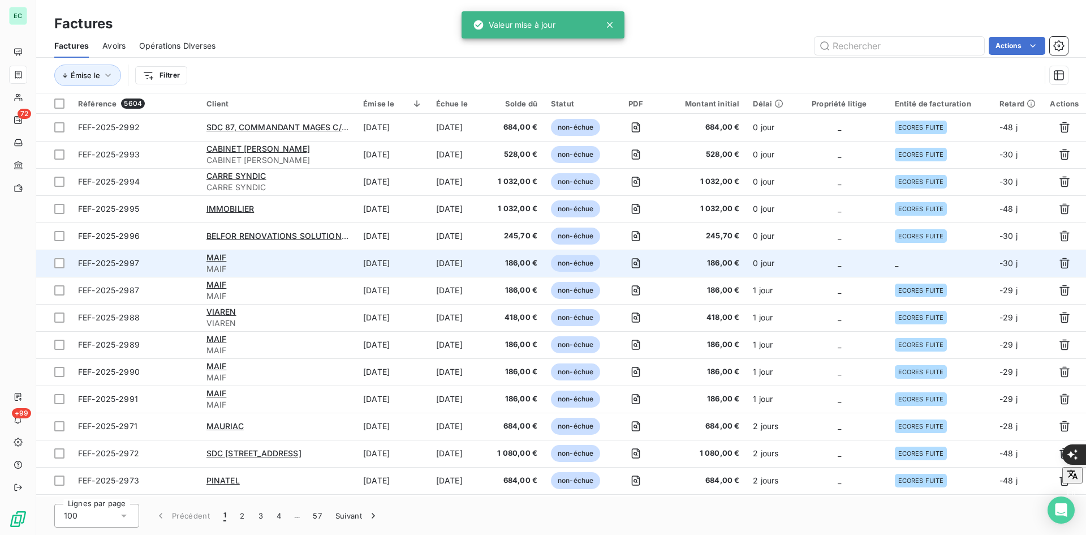
click at [930, 270] on td "_" at bounding box center [940, 263] width 105 height 27
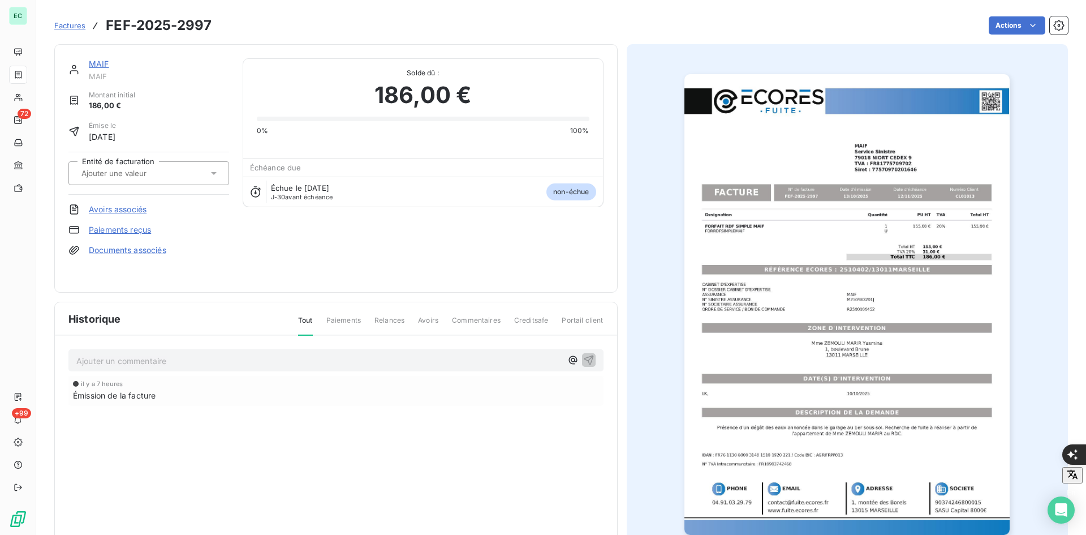
click at [177, 177] on div at bounding box center [143, 173] width 130 height 15
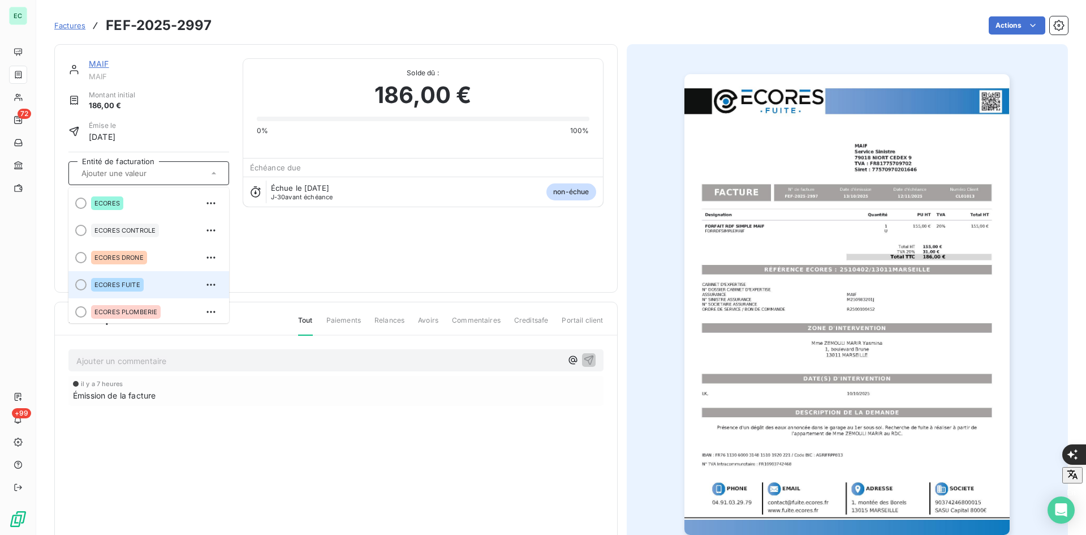
click at [128, 284] on span "ECORES FUITE" at bounding box center [117, 284] width 46 height 7
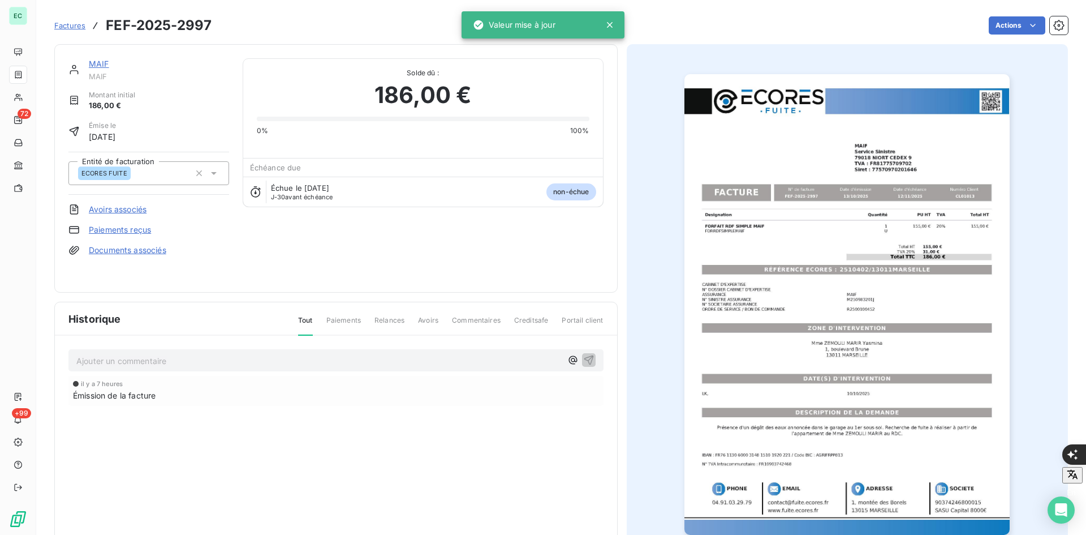
click at [132, 249] on link "Documents associés" at bounding box center [128, 249] width 78 height 11
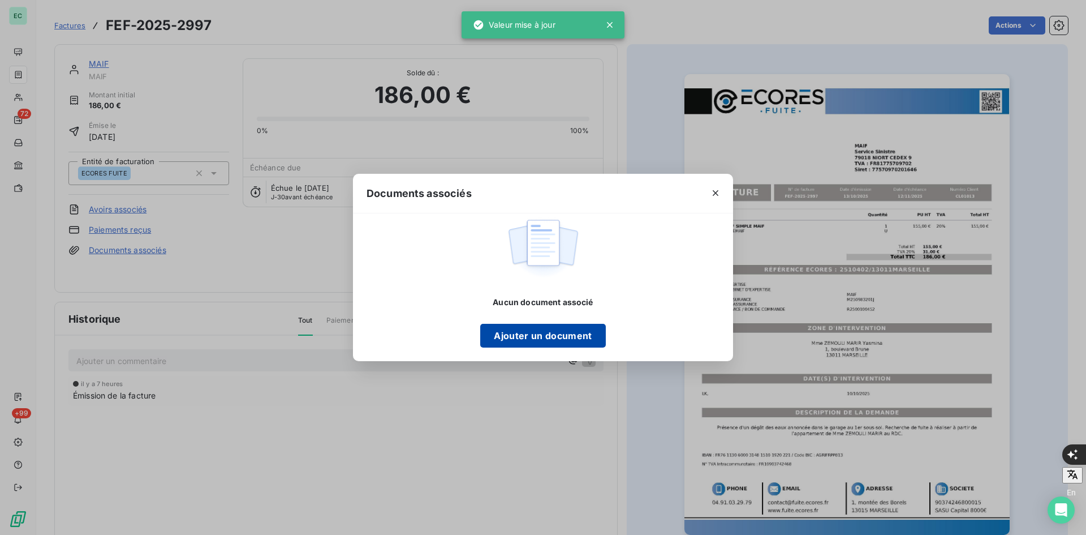
click at [508, 335] on button "Ajouter un document" at bounding box center [542, 336] width 125 height 24
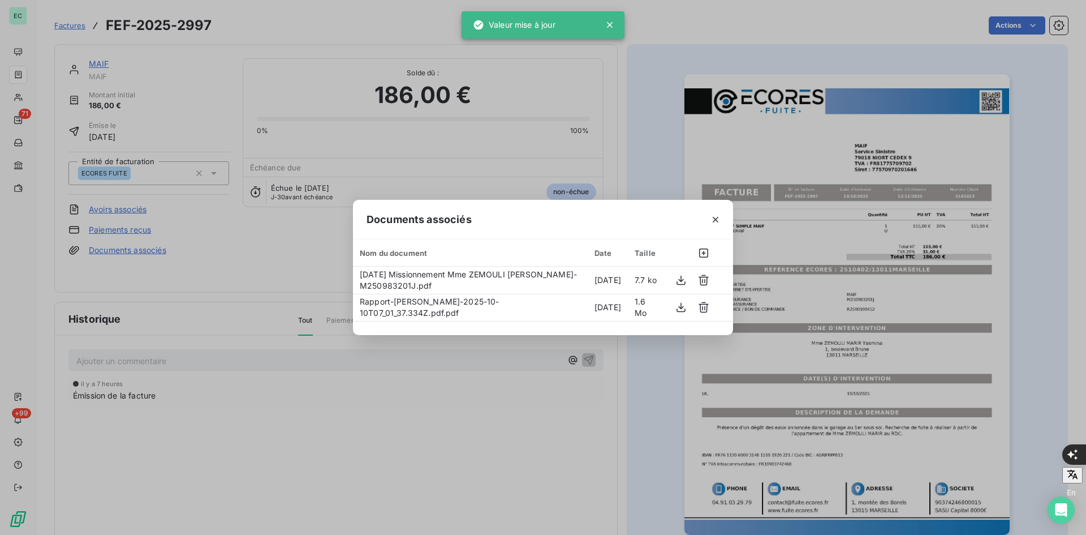
click at [242, 345] on div "Documents associés Nom du document Date Taille [DATE] Missionnement Mme ZEMOULI…" at bounding box center [543, 267] width 1086 height 535
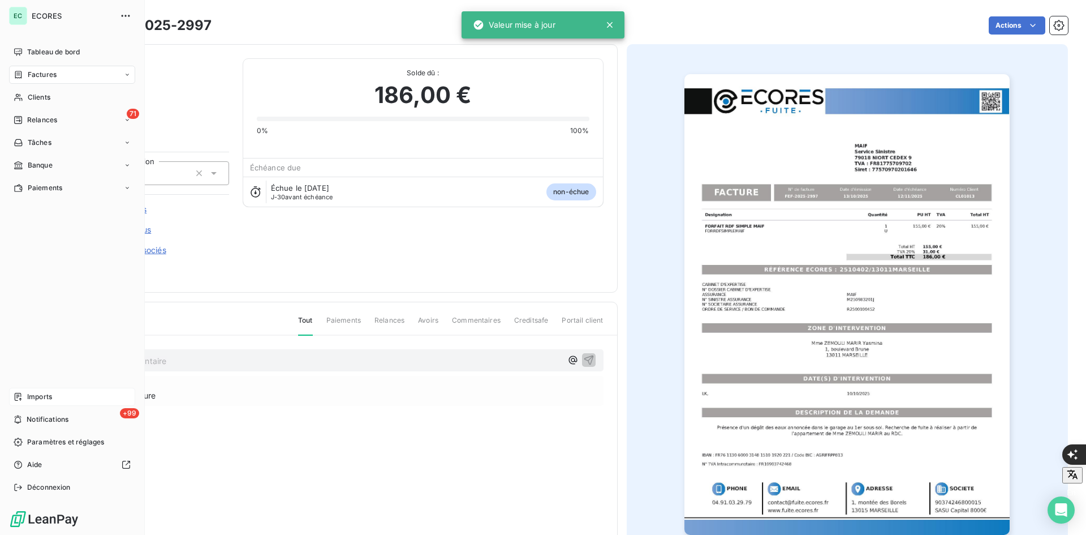
click at [24, 394] on div "Imports" at bounding box center [72, 397] width 126 height 18
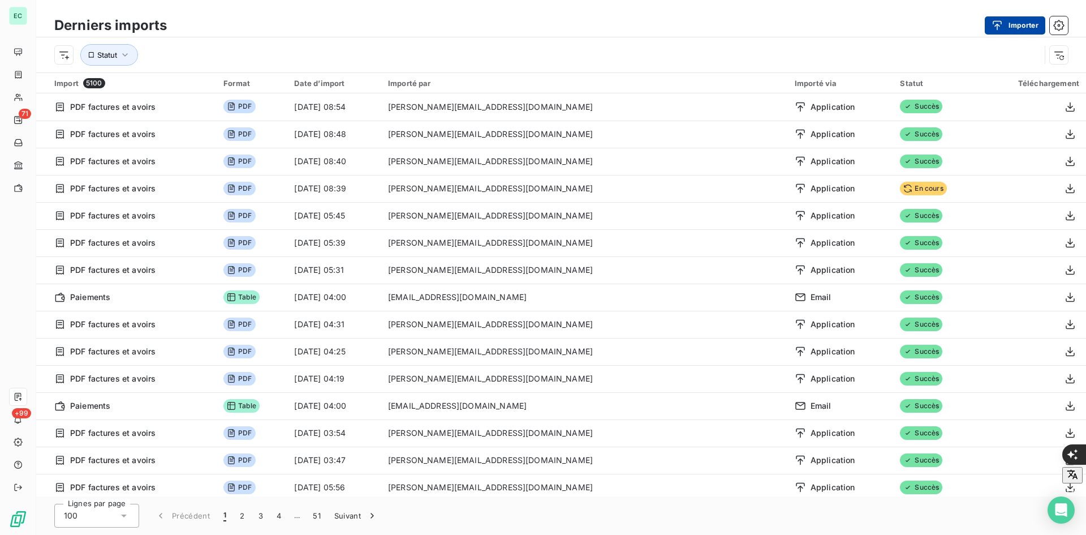
click at [1012, 25] on button "Importer" at bounding box center [1015, 25] width 61 height 18
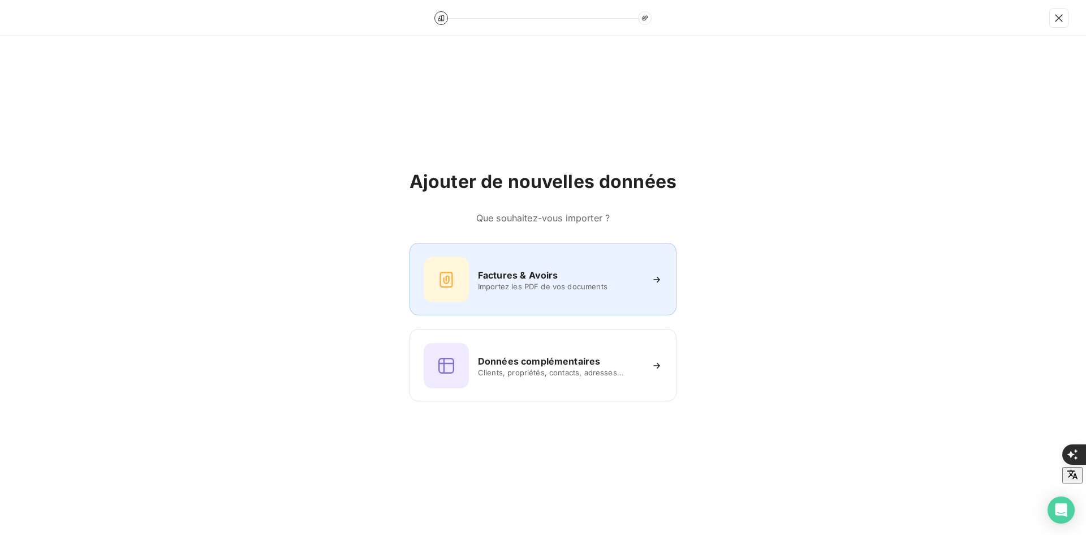
click at [549, 261] on div "Factures & Avoirs Importez les PDF de vos documents" at bounding box center [543, 279] width 239 height 45
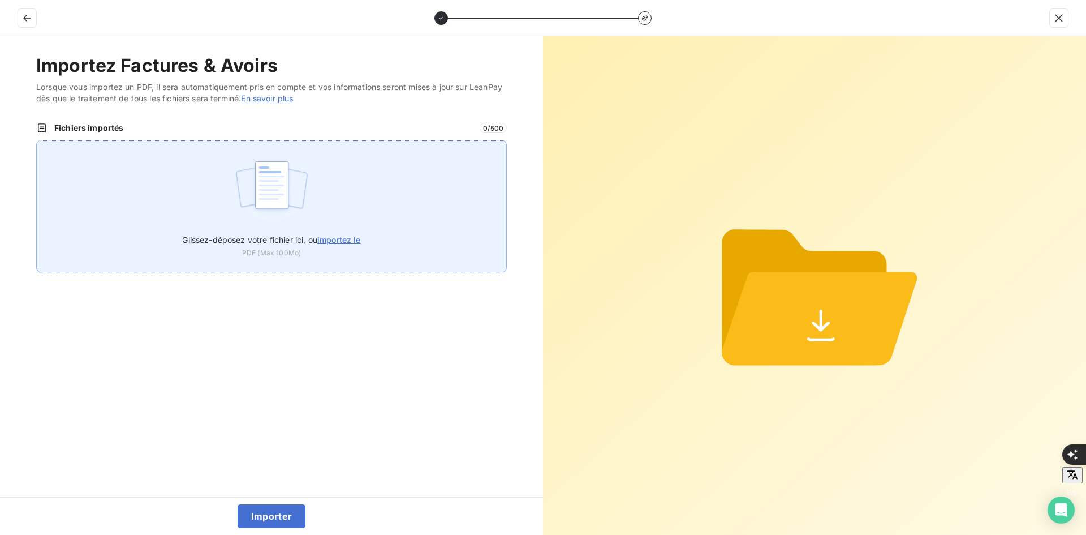
click at [341, 200] on div "Glissez-déposez votre fichier ici, ou importez le PDF (Max 100Mo)" at bounding box center [271, 206] width 471 height 132
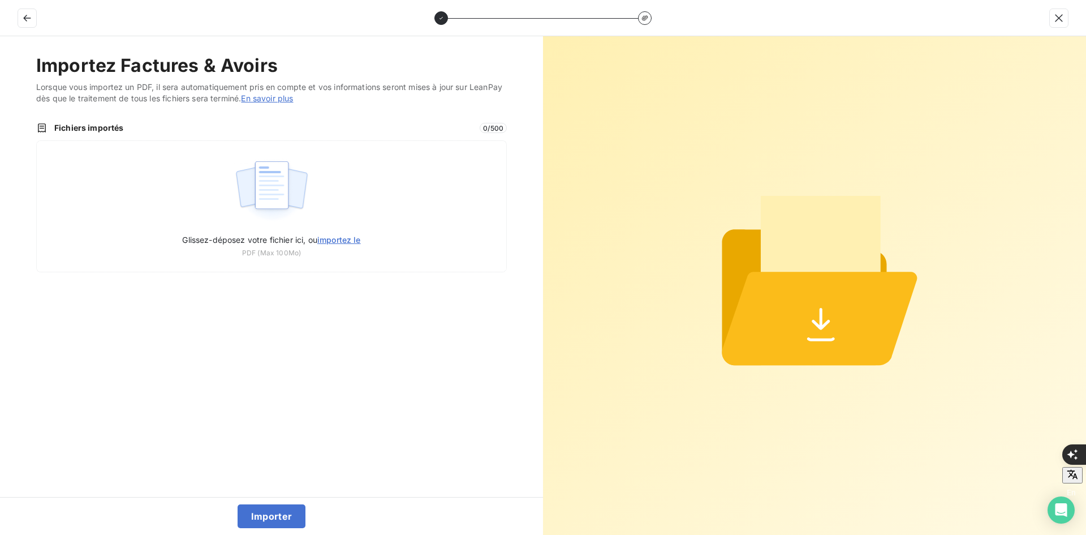
type input "C:\fakepath\FEF-2025-2998.pdf"
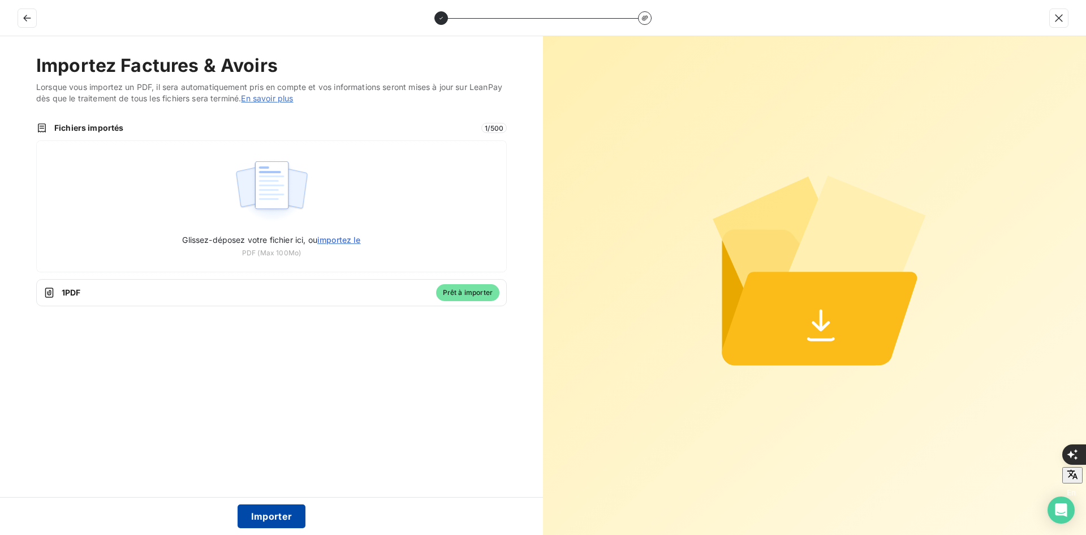
click at [264, 512] on button "Importer" at bounding box center [272, 516] width 68 height 24
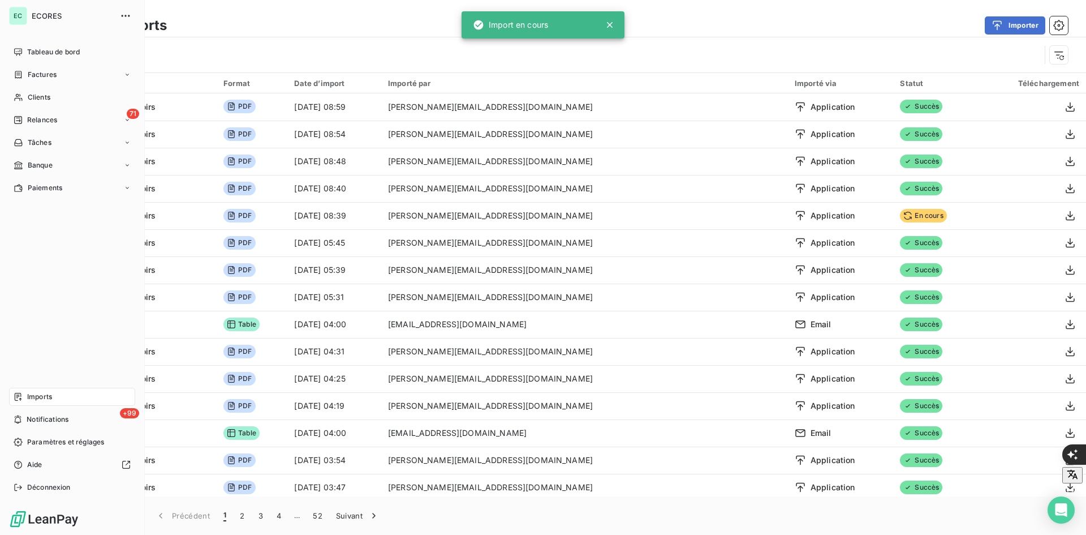
click at [28, 72] on span "Factures" at bounding box center [42, 75] width 29 height 10
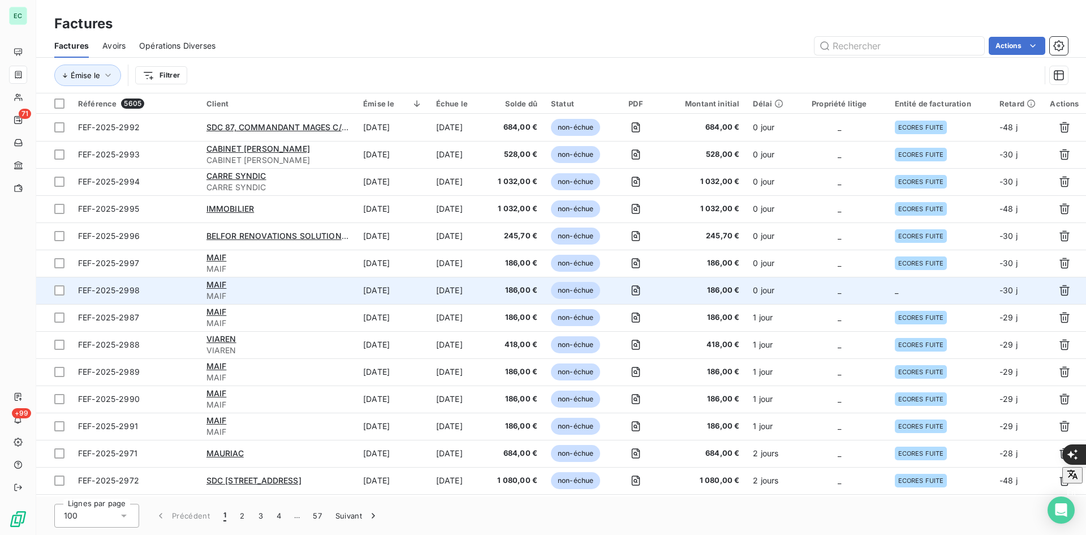
click at [880, 281] on td "_" at bounding box center [839, 290] width 97 height 27
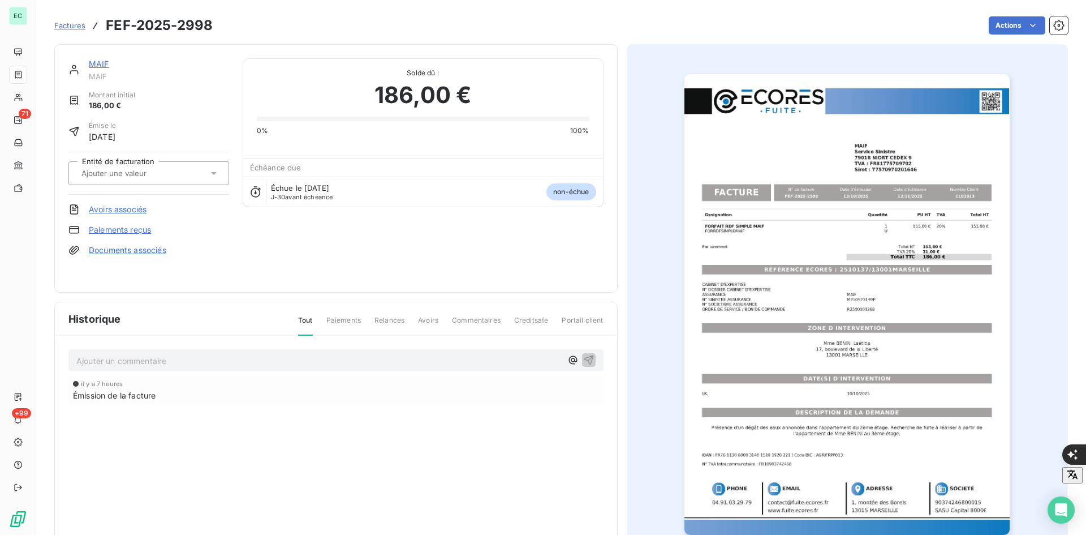
click at [140, 254] on link "Documents associés" at bounding box center [128, 249] width 78 height 11
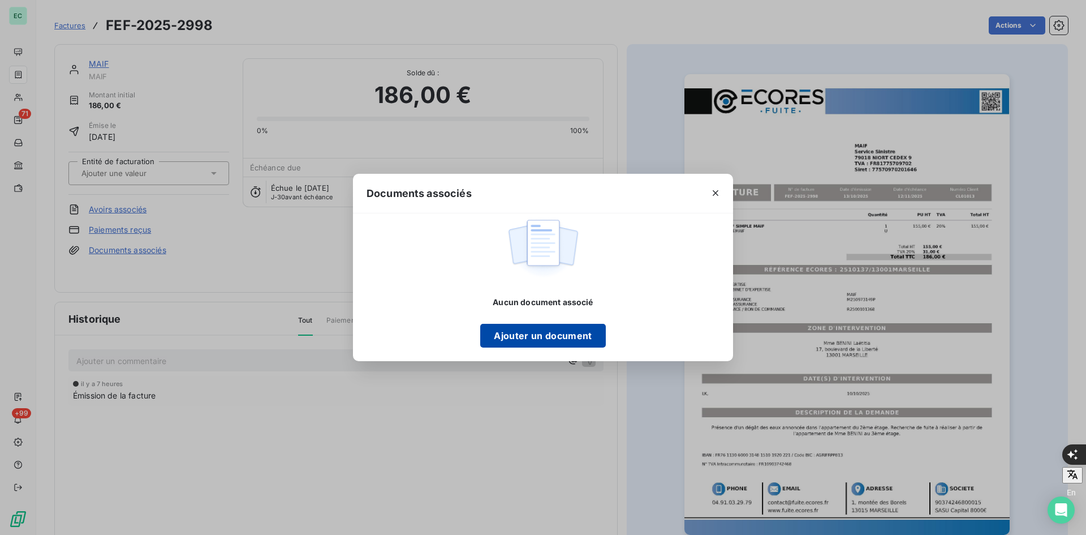
click at [519, 339] on button "Ajouter un document" at bounding box center [542, 336] width 125 height 24
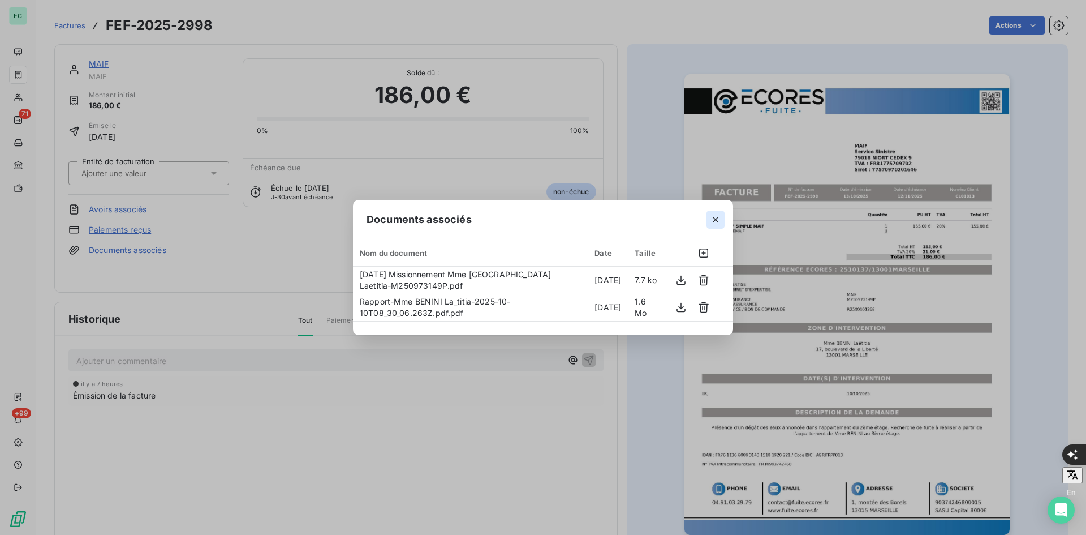
click at [719, 221] on icon "button" at bounding box center [715, 219] width 11 height 11
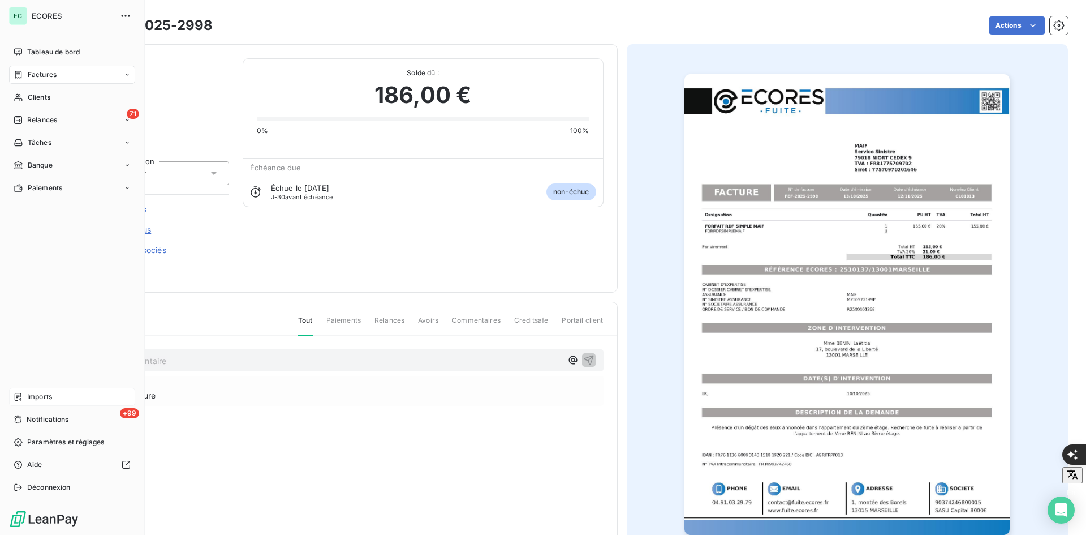
click at [19, 394] on icon at bounding box center [18, 396] width 9 height 9
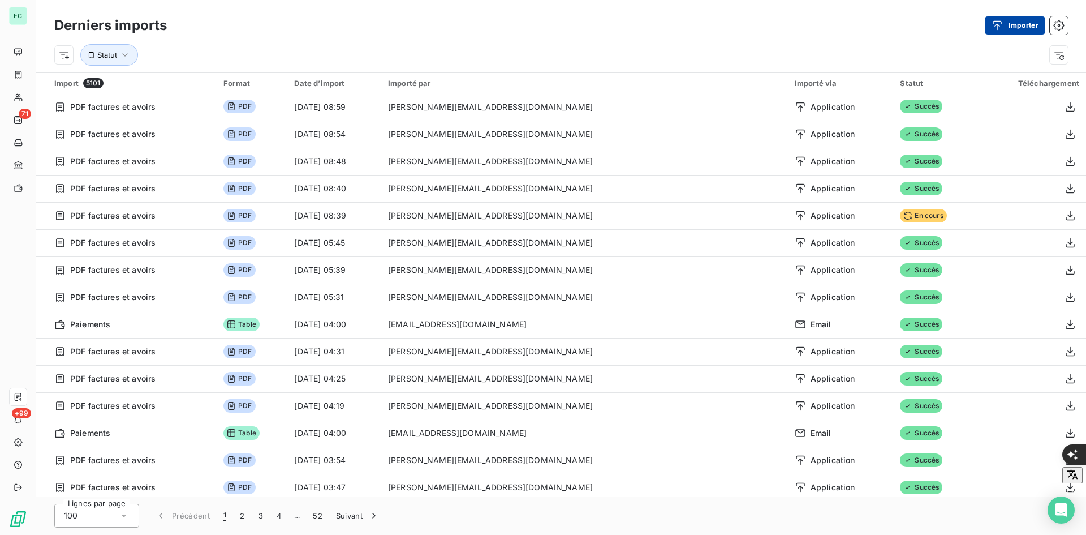
click at [1012, 27] on button "Importer" at bounding box center [1015, 25] width 61 height 18
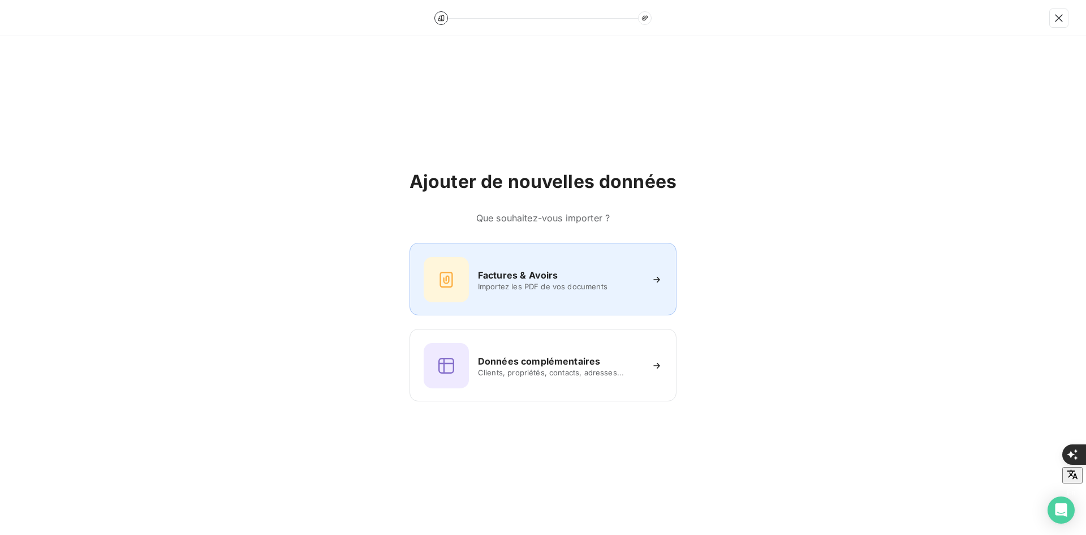
click at [540, 278] on h6 "Factures & Avoirs" at bounding box center [518, 275] width 80 height 14
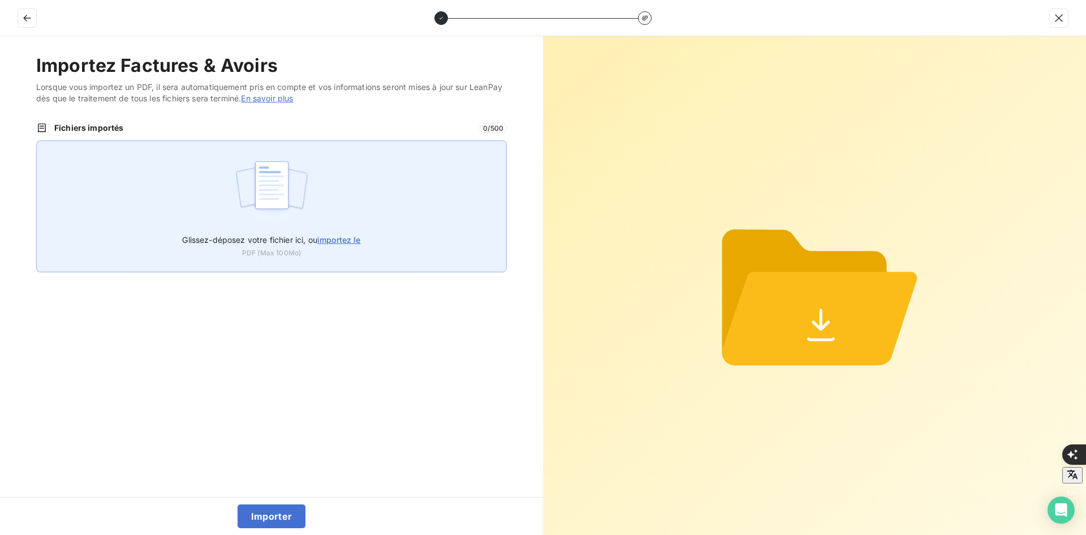
click at [360, 212] on div "Glissez-déposez votre fichier ici, ou importez le PDF (Max 100Mo)" at bounding box center [271, 206] width 471 height 132
type input "C:\fakepath\FEF-2025-2999.pdf"
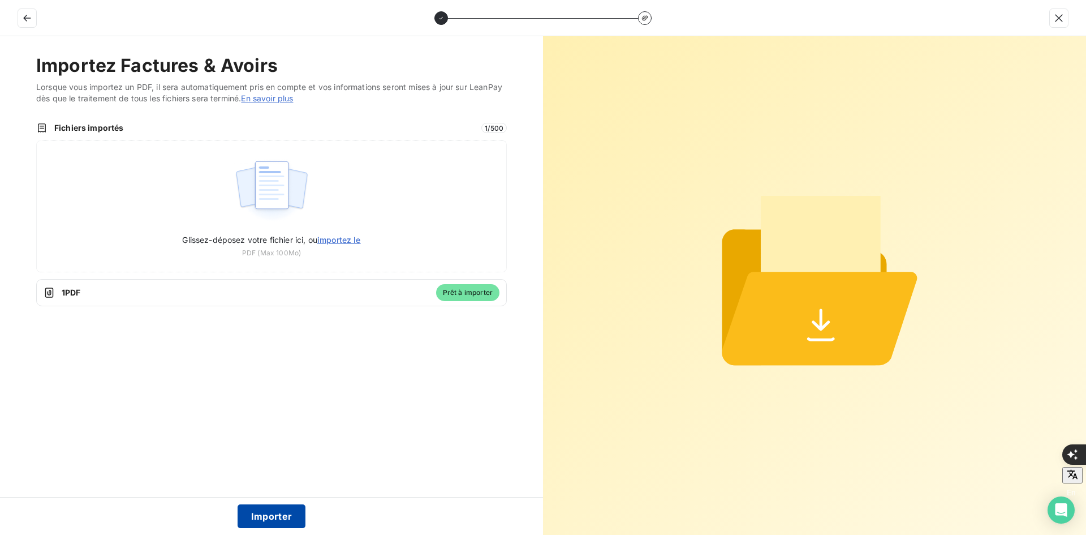
click at [272, 514] on button "Importer" at bounding box center [272, 516] width 68 height 24
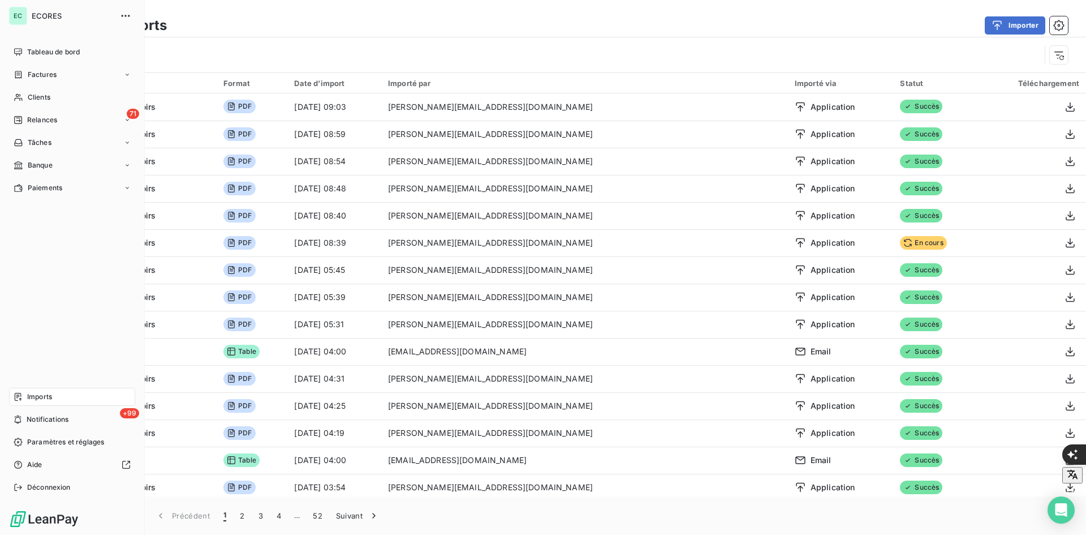
click at [56, 71] on span "Factures" at bounding box center [42, 75] width 29 height 10
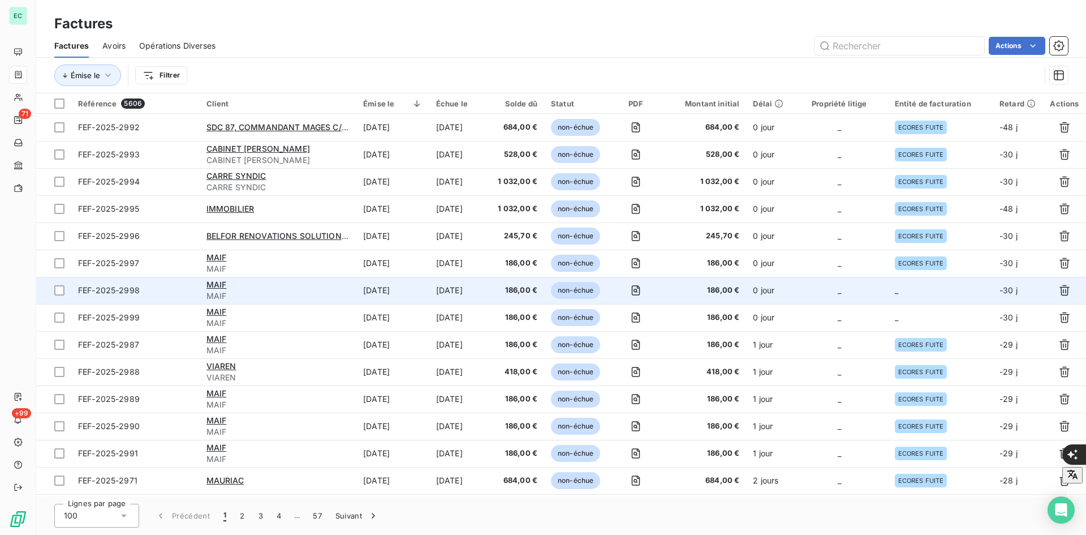
click at [907, 291] on td "_" at bounding box center [940, 290] width 105 height 27
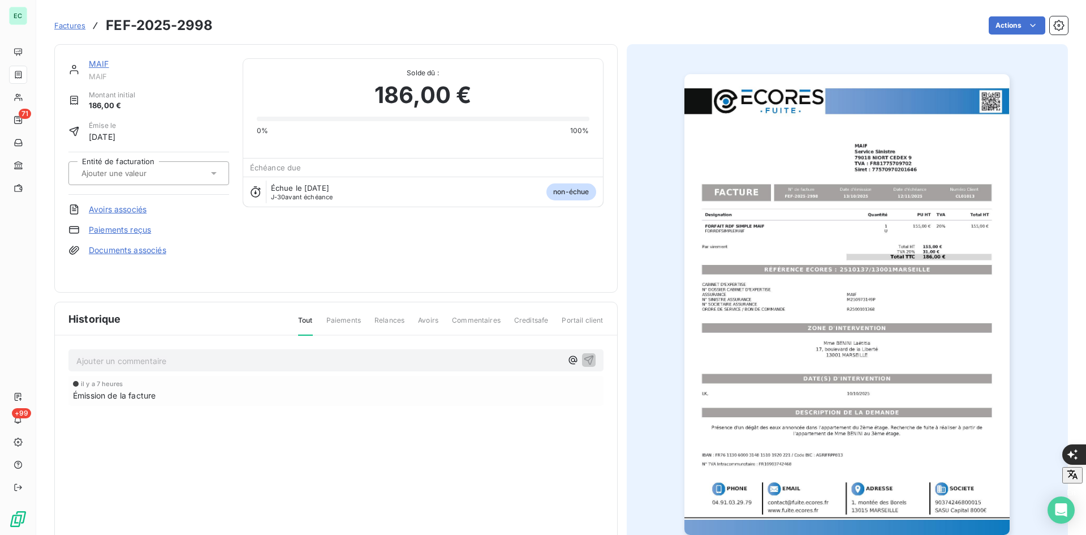
click at [123, 177] on input "text" at bounding box center [137, 173] width 114 height 10
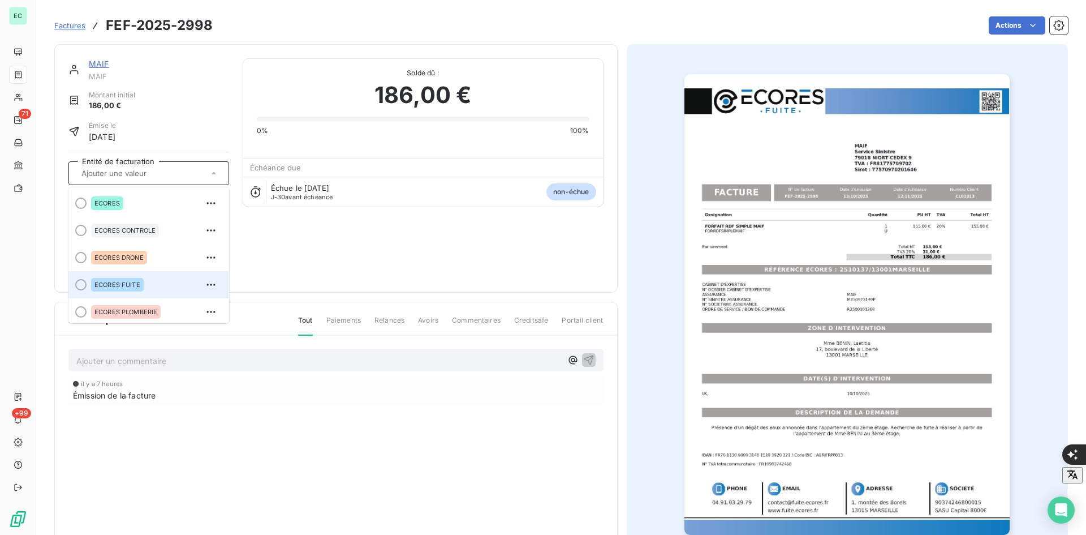
click at [112, 284] on span "ECORES FUITE" at bounding box center [117, 284] width 46 height 7
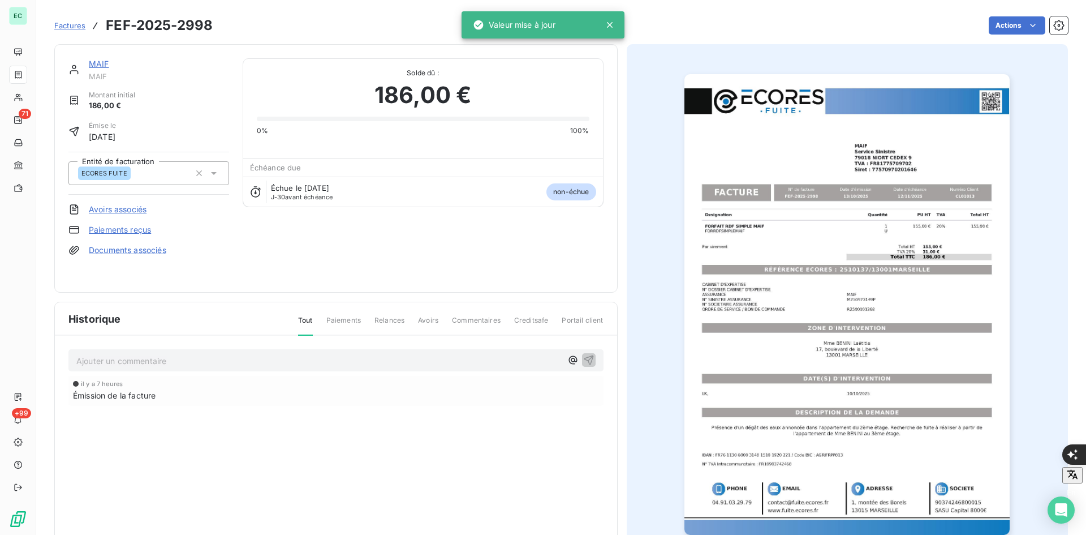
click at [73, 24] on span "Factures" at bounding box center [69, 25] width 31 height 9
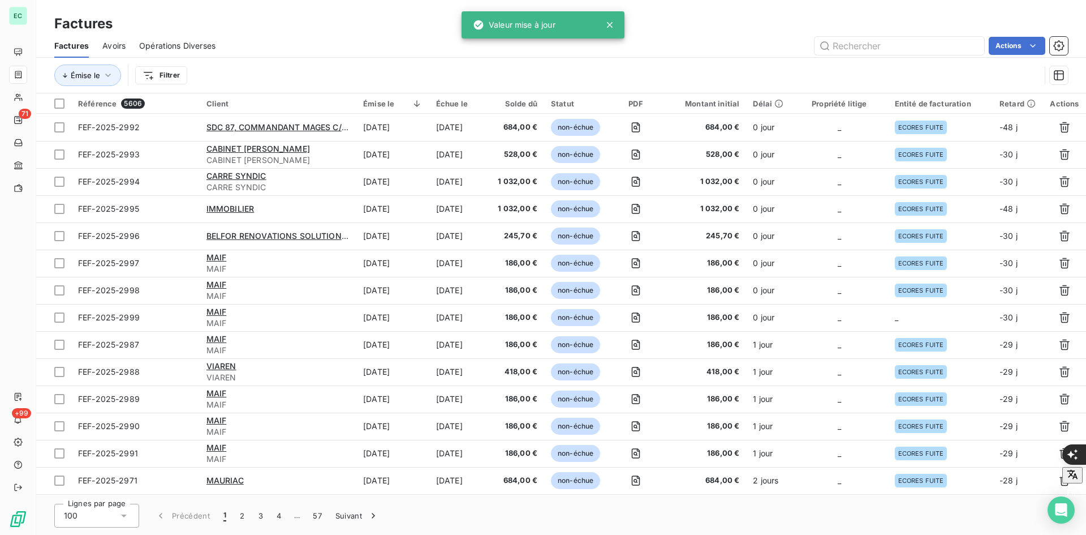
click at [946, 316] on td "_" at bounding box center [940, 317] width 105 height 27
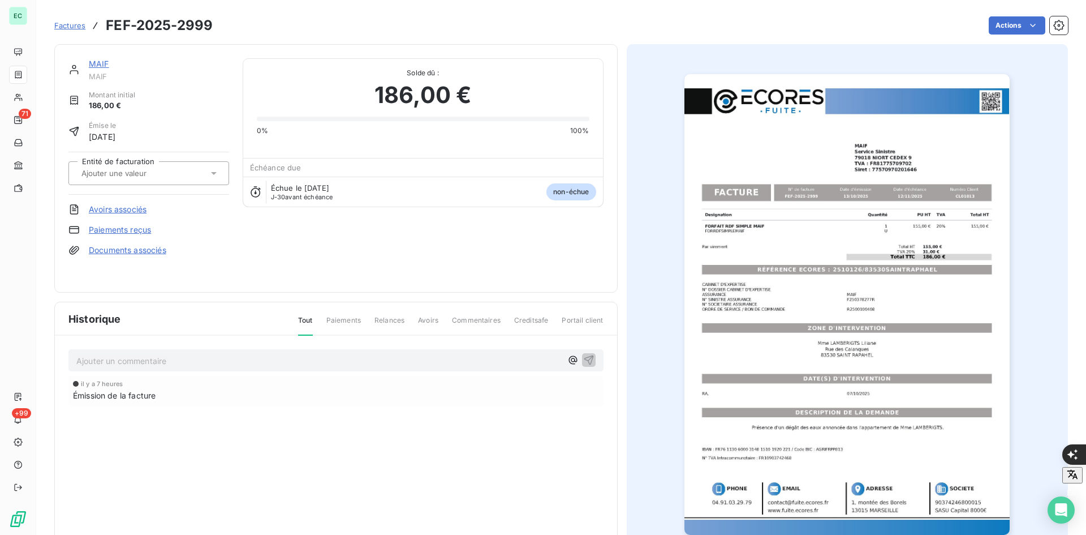
click at [201, 171] on div at bounding box center [143, 173] width 130 height 15
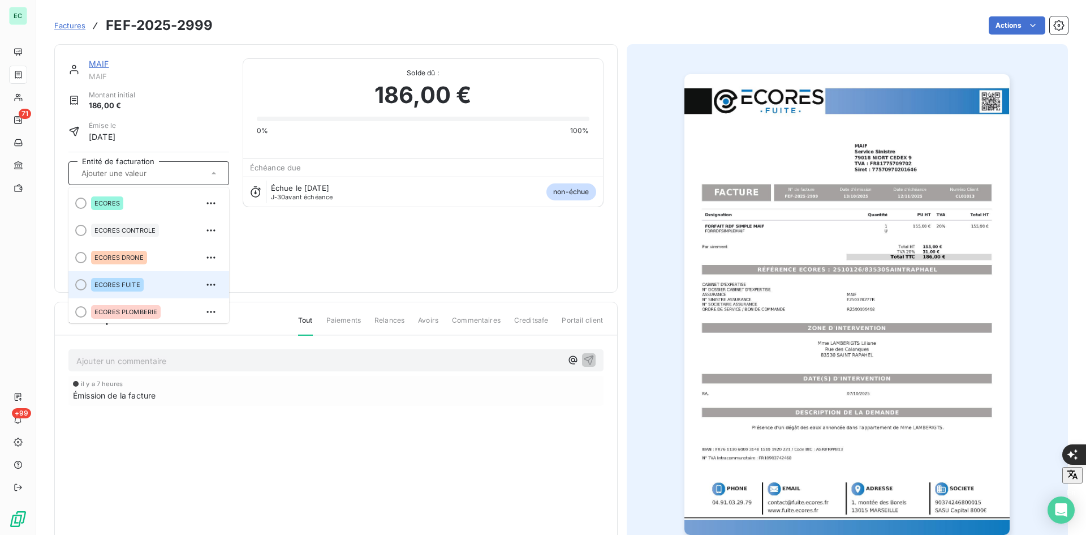
click at [110, 282] on span "ECORES FUITE" at bounding box center [117, 284] width 46 height 7
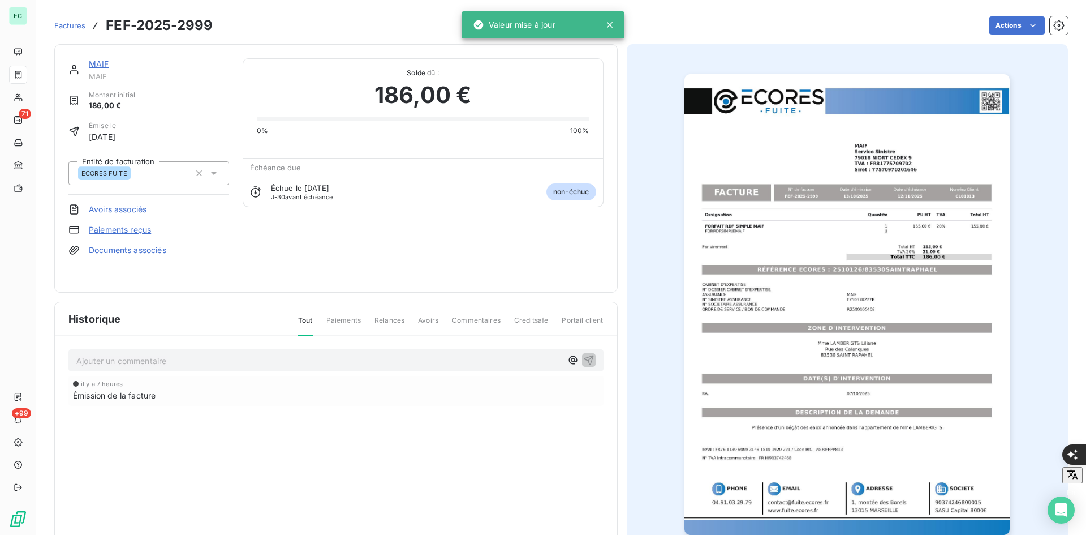
click at [119, 253] on link "Documents associés" at bounding box center [128, 249] width 78 height 11
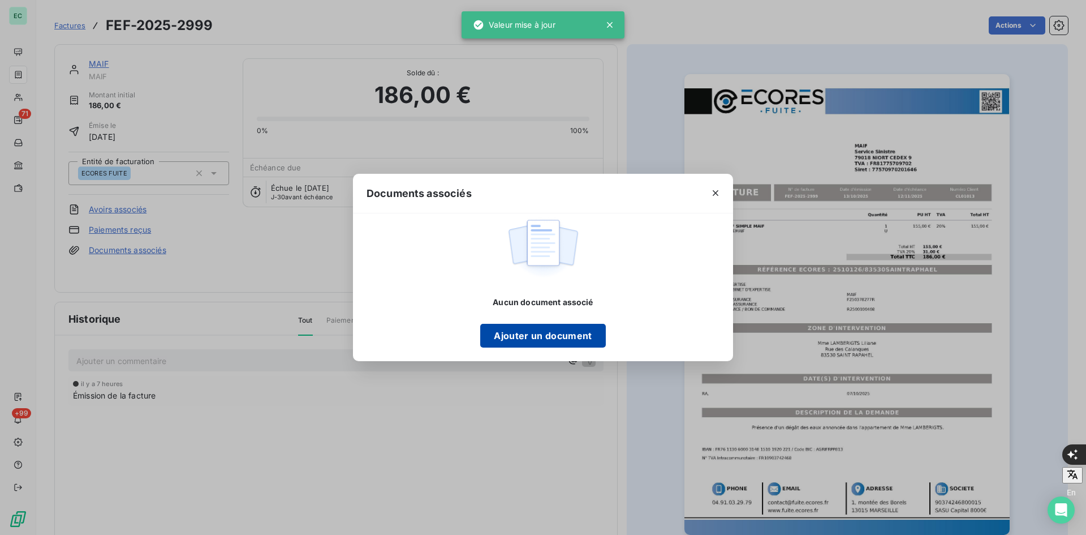
click at [511, 334] on button "Ajouter un document" at bounding box center [542, 336] width 125 height 24
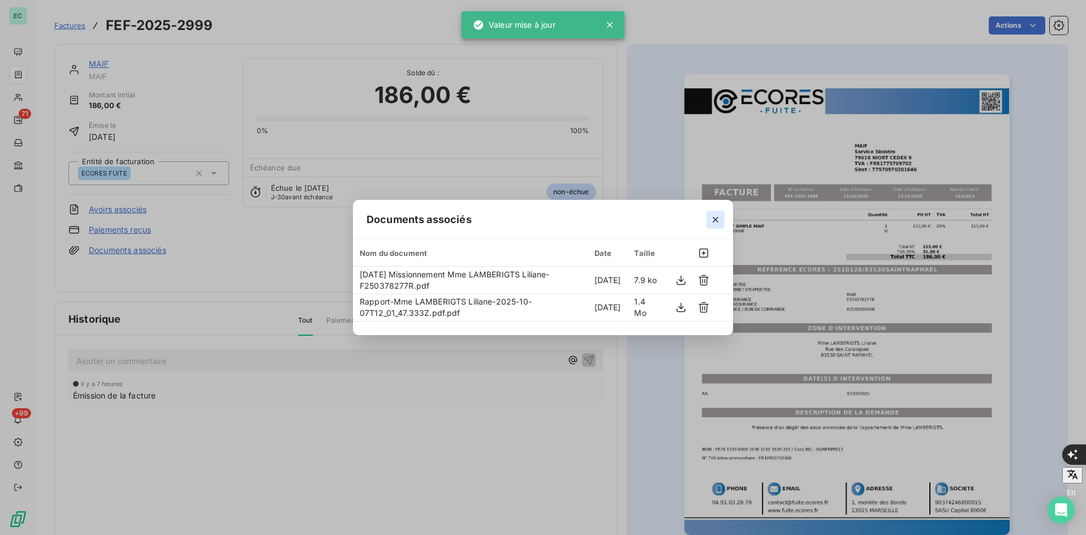
click at [720, 217] on icon "button" at bounding box center [715, 219] width 11 height 11
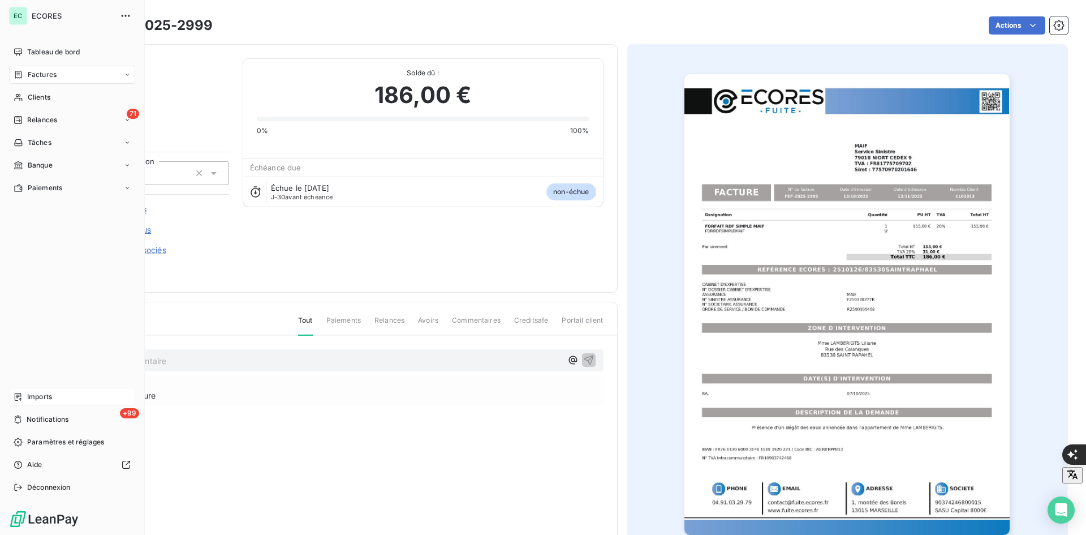
click at [29, 396] on span "Imports" at bounding box center [39, 397] width 25 height 10
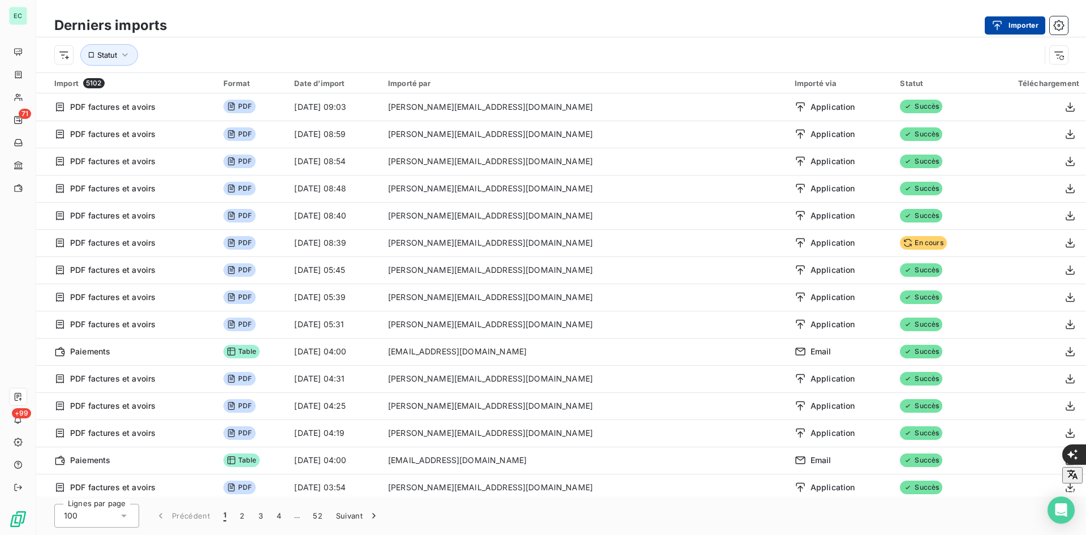
click at [995, 23] on icon "button" at bounding box center [997, 25] width 11 height 11
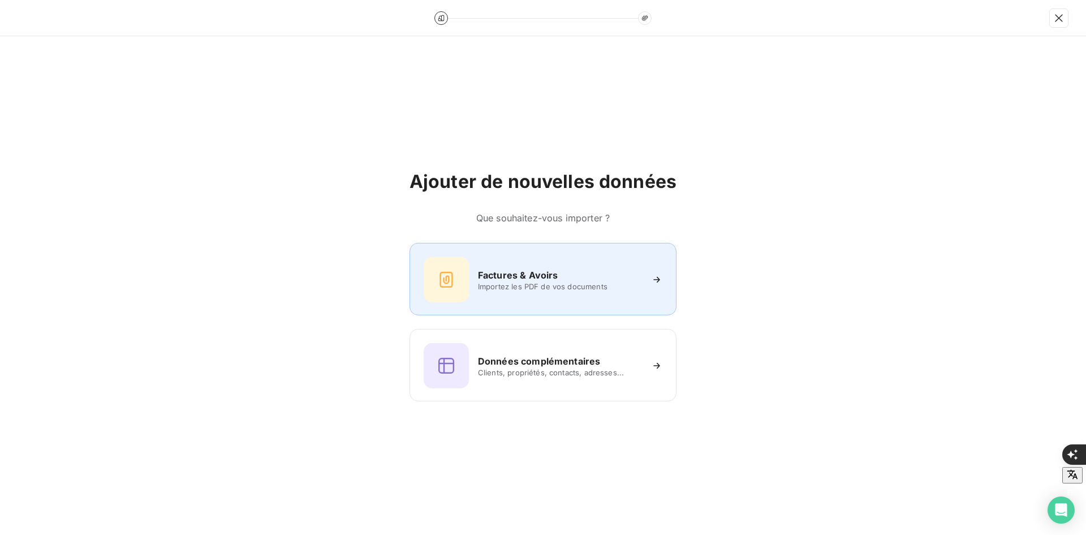
click at [545, 250] on div "Factures & Avoirs Importez les PDF de vos documents" at bounding box center [543, 279] width 267 height 72
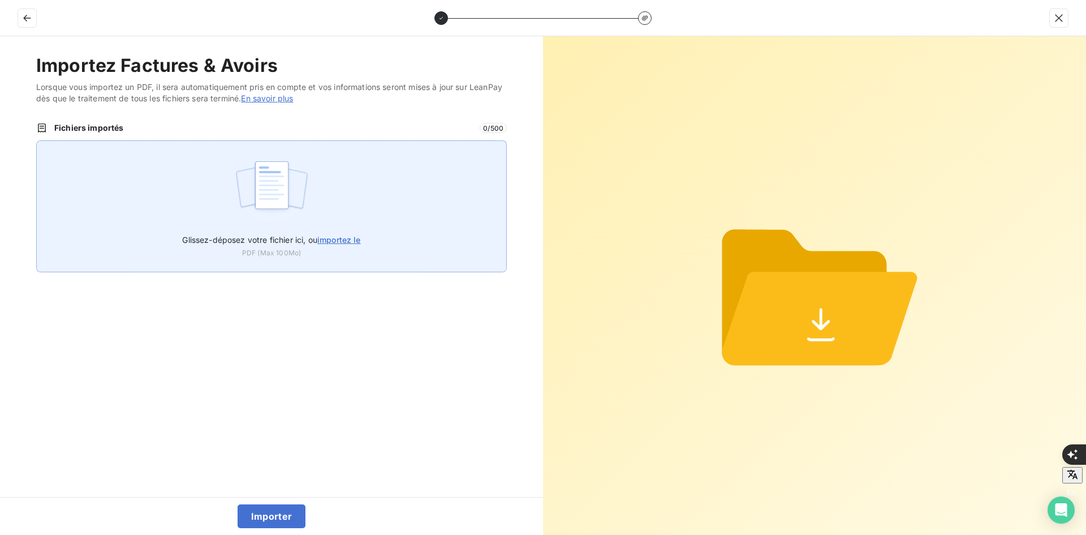
click at [360, 225] on div "Glissez-déposez votre fichier ici, ou importez le PDF (Max 100Mo)" at bounding box center [271, 206] width 471 height 132
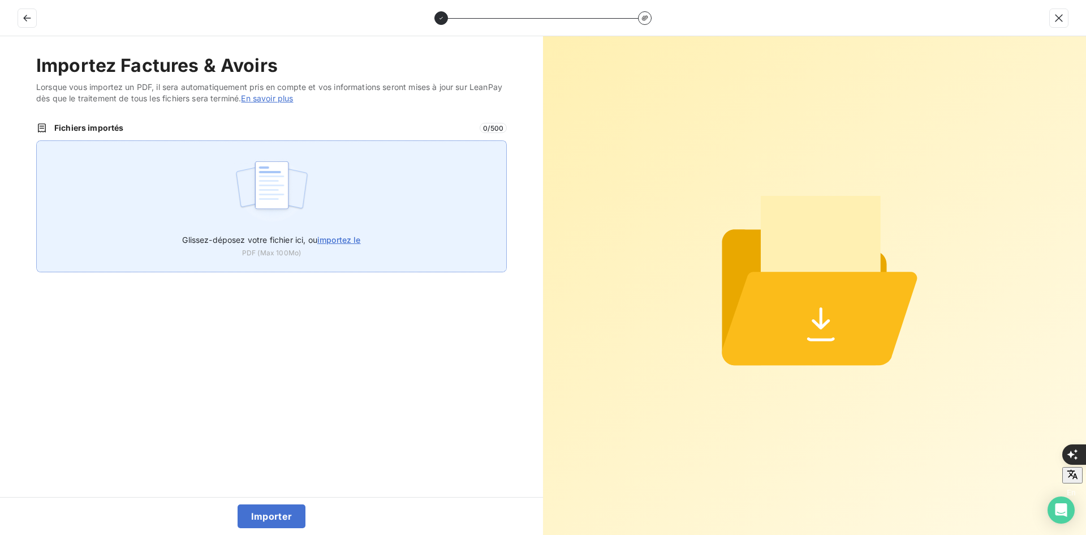
type input "C:\fakepath\FEF-2025-3000.pdf"
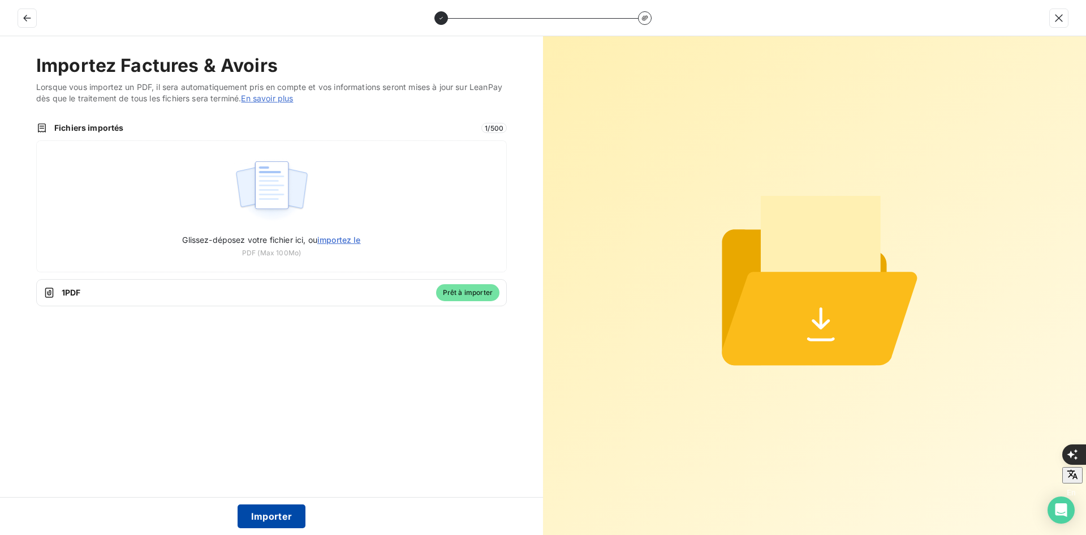
click at [273, 510] on button "Importer" at bounding box center [272, 516] width 68 height 24
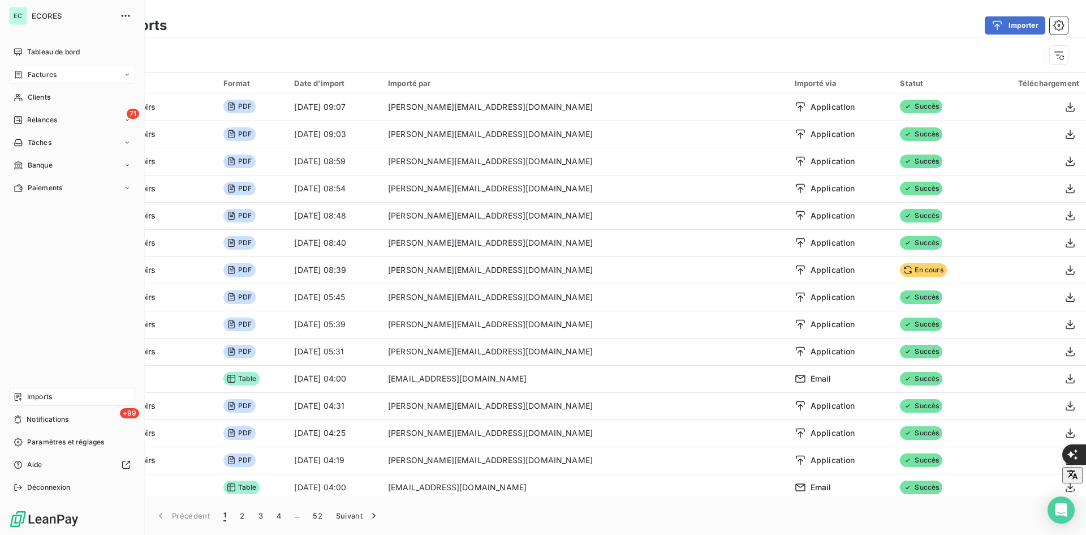
click at [59, 79] on div "Factures" at bounding box center [72, 75] width 126 height 18
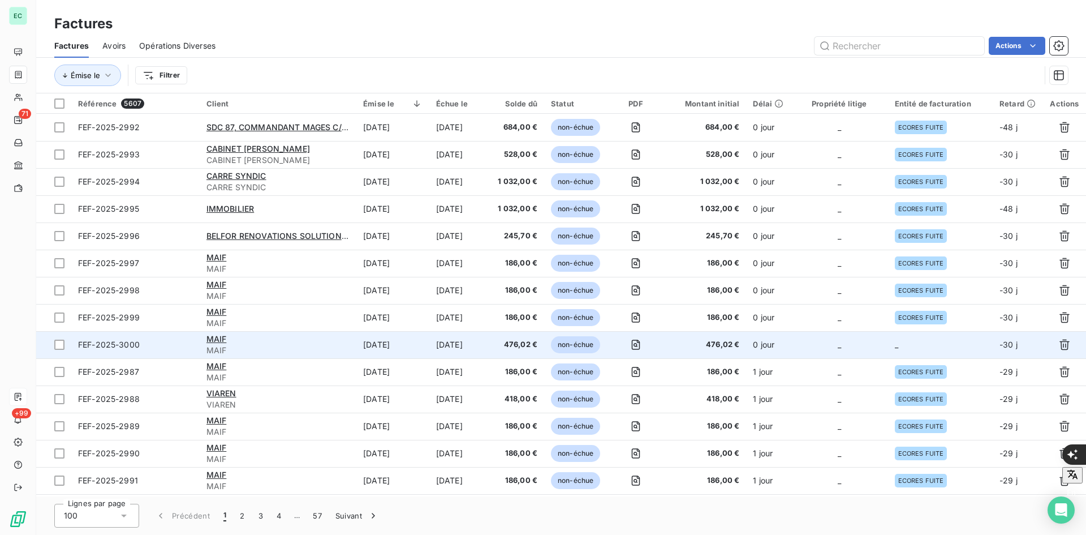
click at [908, 347] on td "_" at bounding box center [940, 344] width 105 height 27
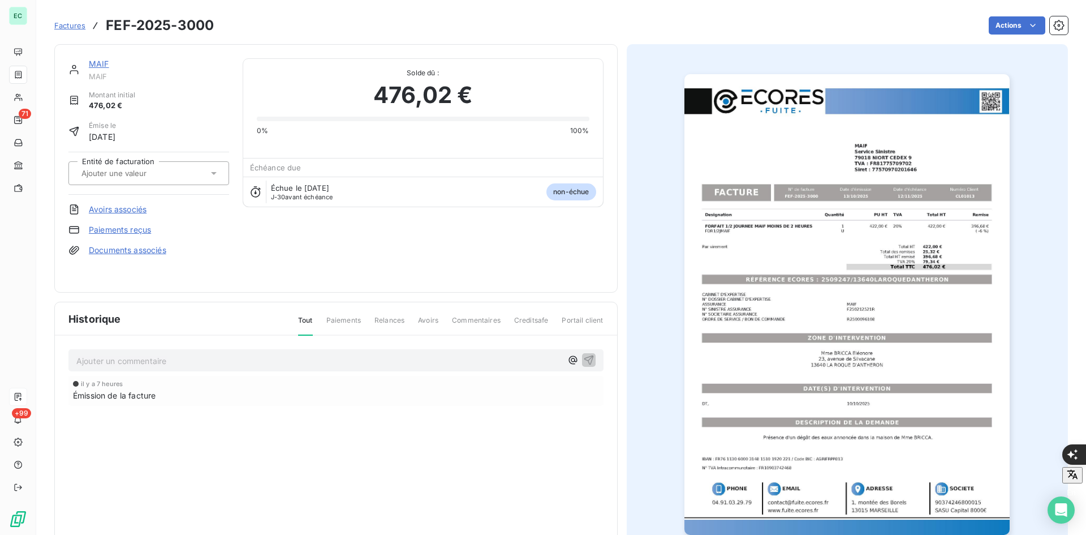
click at [178, 176] on div at bounding box center [143, 173] width 130 height 15
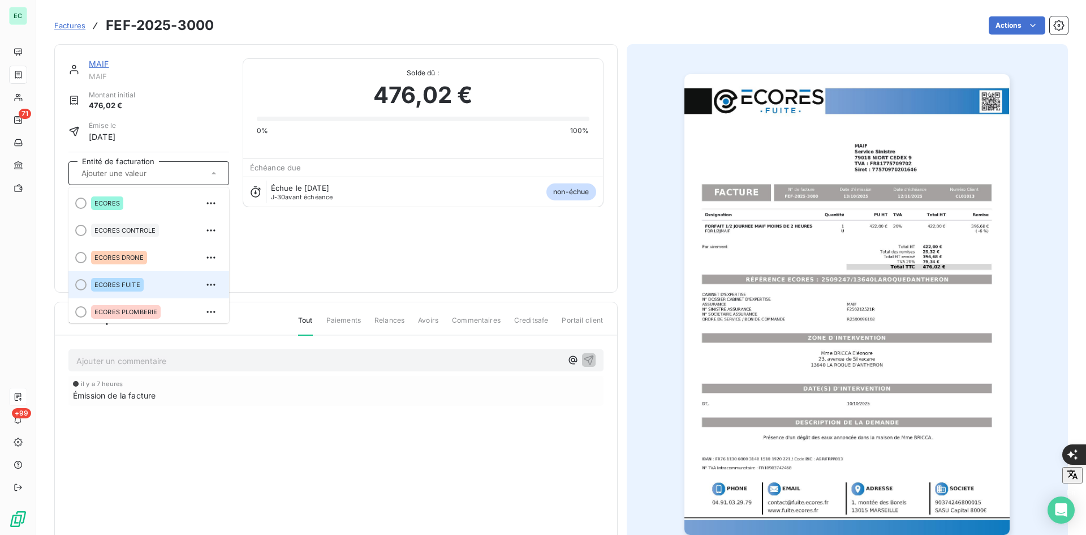
click at [118, 286] on span "ECORES FUITE" at bounding box center [117, 284] width 46 height 7
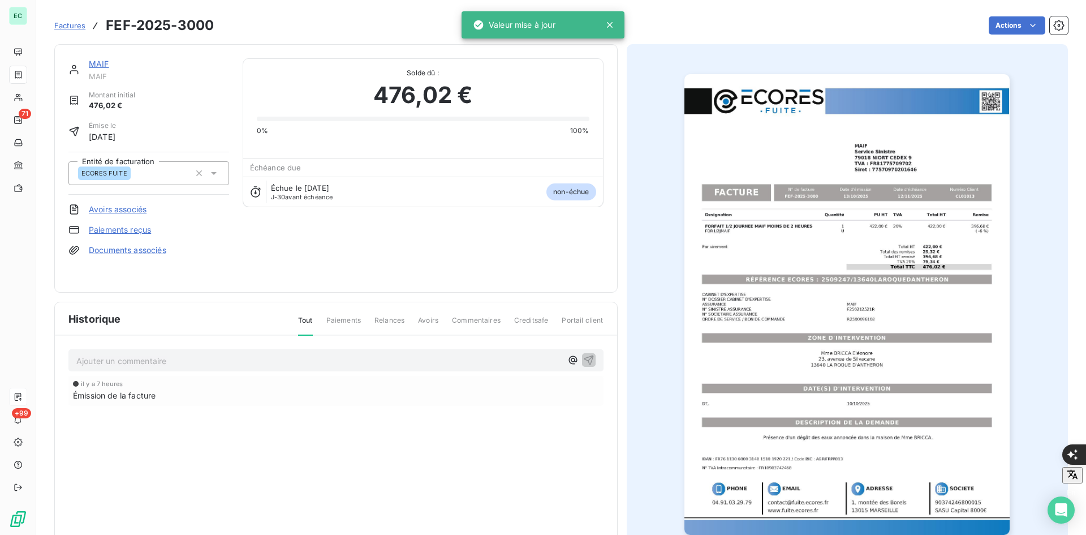
click at [157, 253] on link "Documents associés" at bounding box center [128, 249] width 78 height 11
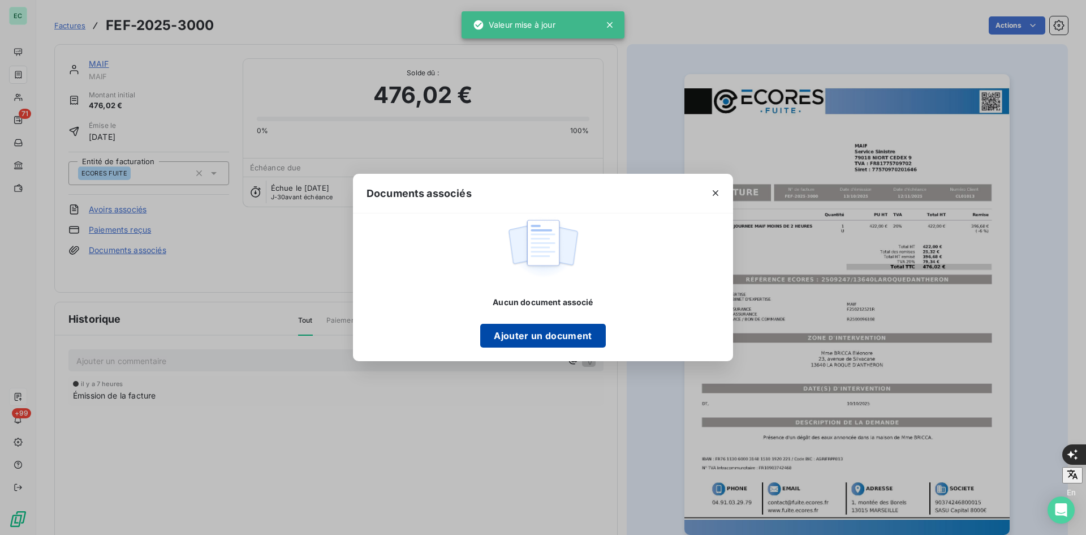
click at [518, 332] on button "Ajouter un document" at bounding box center [542, 336] width 125 height 24
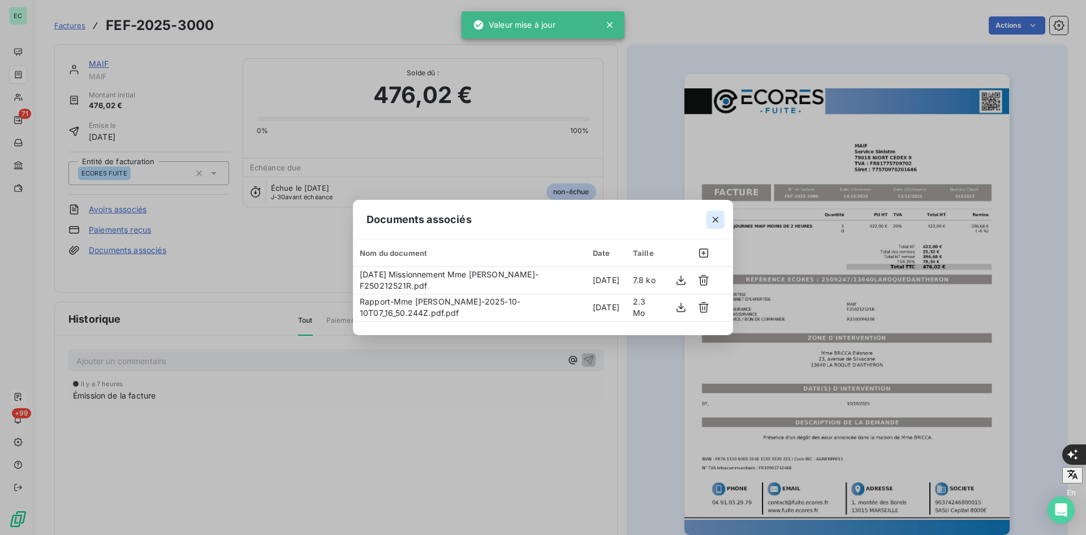
click at [721, 220] on icon "button" at bounding box center [715, 219] width 11 height 11
